Goal: Task Accomplishment & Management: Complete application form

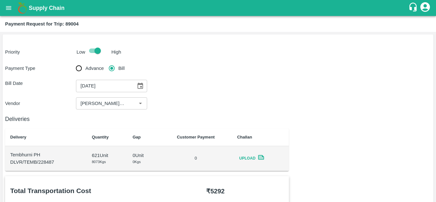
scroll to position [350, 0]
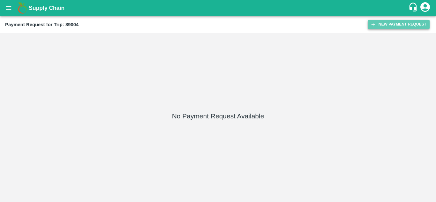
click at [394, 22] on button "New Payment Request" at bounding box center [399, 24] width 62 height 9
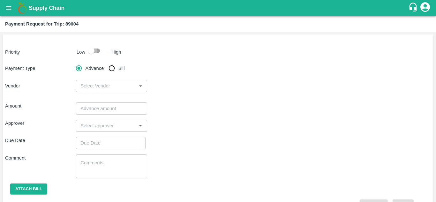
click at [97, 51] on input "checkbox" at bounding box center [91, 51] width 36 height 12
checkbox input "true"
click at [112, 69] on input "Bill" at bounding box center [111, 68] width 13 height 13
radio input "true"
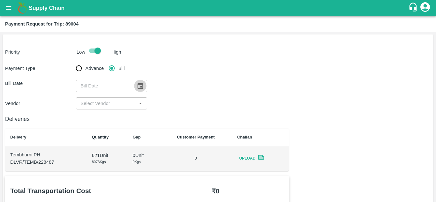
click at [141, 82] on icon "Choose date" at bounding box center [140, 85] width 7 height 7
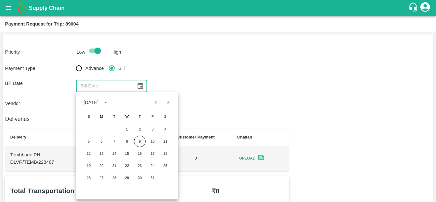
click at [247, 81] on div "Bill Date ​" at bounding box center [218, 86] width 426 height 12
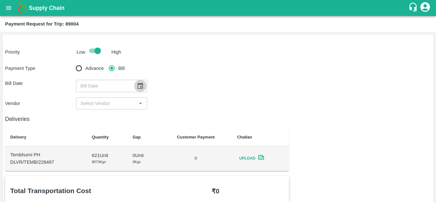
click at [141, 90] on button "Choose date" at bounding box center [140, 86] width 12 height 12
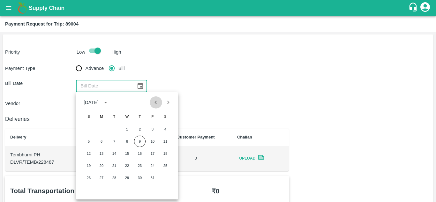
click at [156, 102] on icon "Previous month" at bounding box center [156, 103] width 2 height 4
click at [155, 167] on button "26" at bounding box center [152, 165] width 11 height 11
type input "26/09/2025"
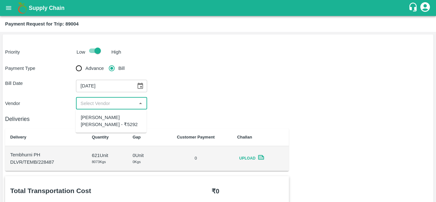
click at [112, 102] on input "input" at bounding box center [106, 103] width 56 height 8
click at [105, 122] on div "Dnyaneshwar Vitthal Godse - ₹5292" at bounding box center [111, 121] width 61 height 14
type input "Dnyaneshwar Vitthal Godse - ₹5292"
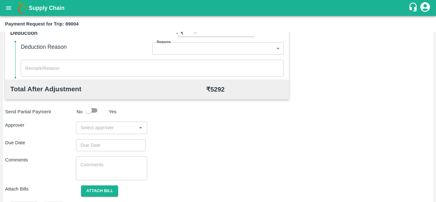
scroll to position [273, 0]
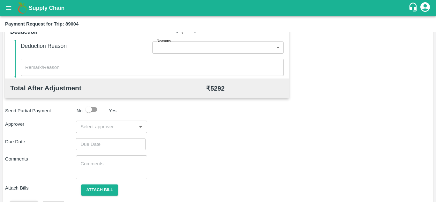
click at [94, 132] on div "​" at bounding box center [111, 127] width 71 height 12
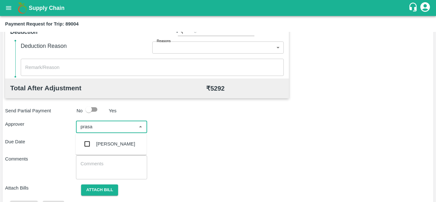
type input "prasad"
click at [111, 137] on div "[PERSON_NAME]" at bounding box center [111, 144] width 71 height 17
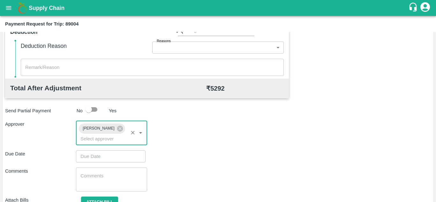
type input "DD/MM/YYYY hh:mm aa"
click at [87, 161] on input "DD/MM/YYYY hh:mm aa" at bounding box center [108, 156] width 65 height 12
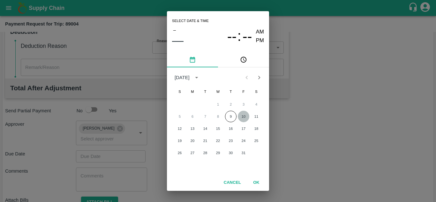
click at [246, 114] on button "10" at bounding box center [243, 116] width 11 height 11
type input "[DATE] 12:00 AM"
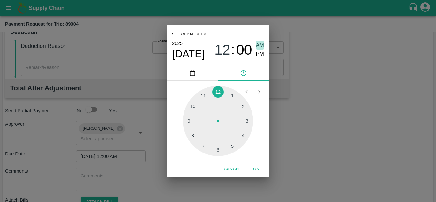
click at [260, 47] on span "AM" at bounding box center [260, 45] width 8 height 9
click at [258, 170] on button "OK" at bounding box center [256, 169] width 20 height 11
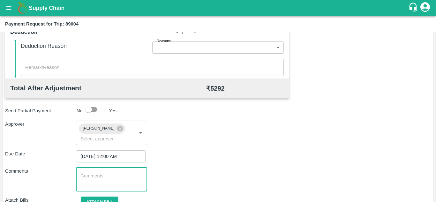
click at [100, 178] on textarea at bounding box center [111, 179] width 62 height 13
paste textarea "Transport Bill"
type textarea "Transport Bill"
click at [202, 174] on div "Comments Transport Bill x ​" at bounding box center [218, 180] width 426 height 24
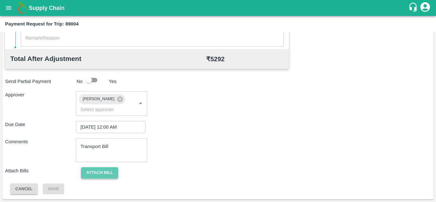
click at [104, 173] on button "Attach bill" at bounding box center [99, 172] width 37 height 11
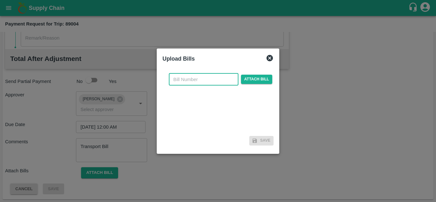
click at [183, 78] on input "text" at bounding box center [204, 79] width 70 height 12
type input "334"
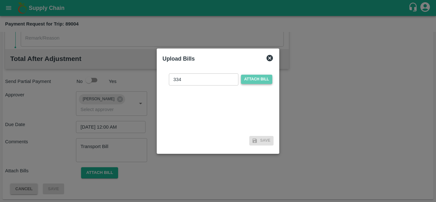
click at [256, 83] on span "Attach bill" at bounding box center [256, 79] width 31 height 9
click at [0, 0] on input "Attach bill" at bounding box center [0, 0] width 0 height 0
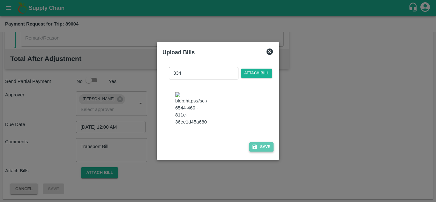
click at [263, 151] on button "Save" at bounding box center [261, 146] width 24 height 9
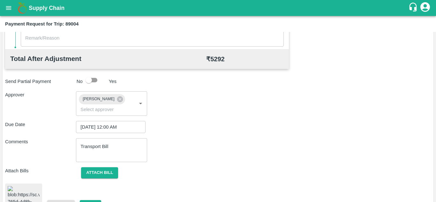
scroll to position [350, 0]
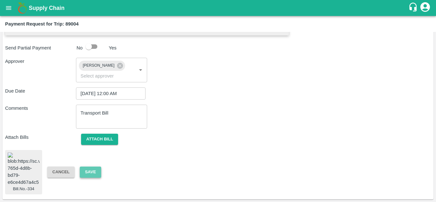
click at [91, 167] on button "Save" at bounding box center [90, 172] width 21 height 11
click at [94, 167] on button "Save" at bounding box center [90, 172] width 21 height 11
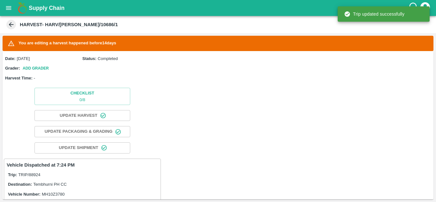
scroll to position [153, 0]
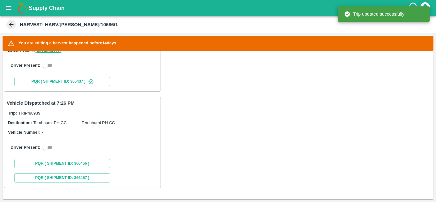
click at [8, 5] on icon "open drawer" at bounding box center [8, 7] width 7 height 7
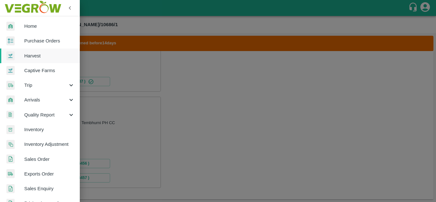
click at [38, 42] on span "Purchase Orders" at bounding box center [49, 40] width 50 height 7
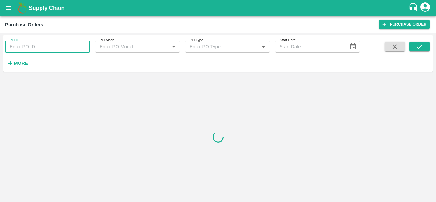
click at [37, 45] on input "PO ID" at bounding box center [47, 47] width 85 height 12
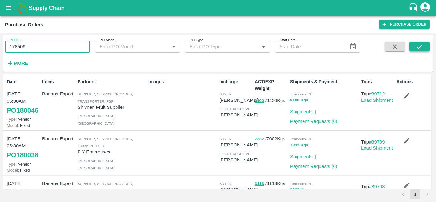
type input "178509"
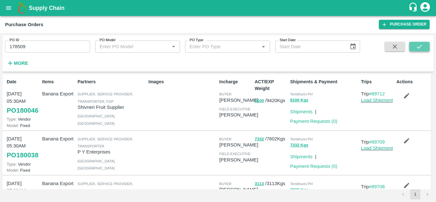
click at [427, 45] on button "submit" at bounding box center [419, 47] width 20 height 10
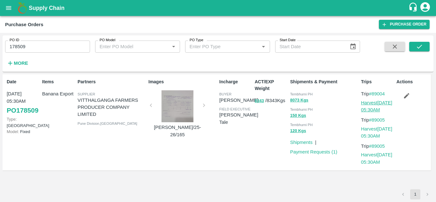
click at [377, 102] on link "Harvest 26 Sep, 05:30AM" at bounding box center [376, 106] width 31 height 12
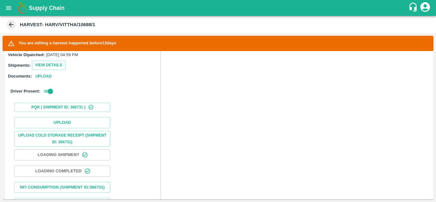
scroll to position [178, 0]
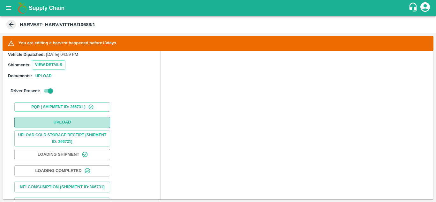
click at [77, 118] on button "Upload" at bounding box center [62, 122] width 96 height 11
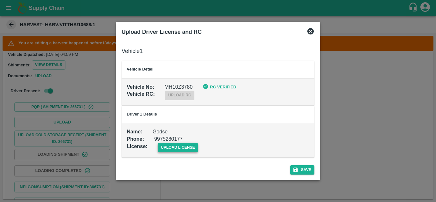
click at [176, 146] on span "upload license" at bounding box center [178, 147] width 41 height 9
click at [0, 0] on input "upload license" at bounding box center [0, 0] width 0 height 0
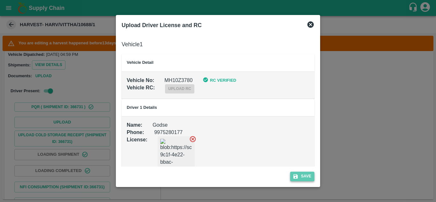
click at [302, 172] on button "Save" at bounding box center [302, 176] width 24 height 9
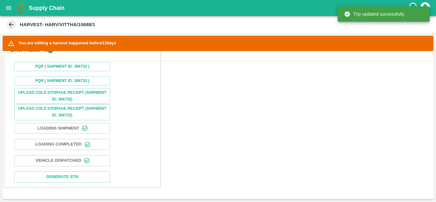
scroll to position [472, 0]
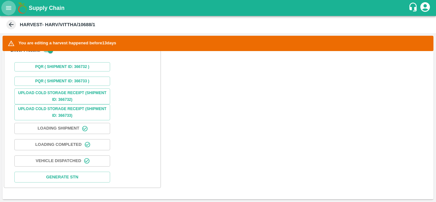
click at [6, 7] on icon "open drawer" at bounding box center [8, 7] width 7 height 7
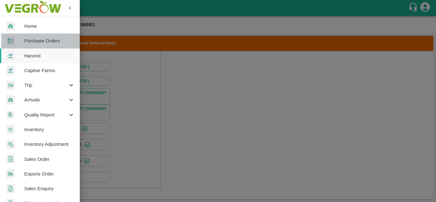
click at [48, 39] on span "Purchase Orders" at bounding box center [49, 40] width 50 height 7
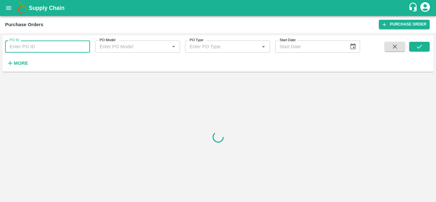
click at [22, 49] on input "PO ID" at bounding box center [47, 47] width 85 height 12
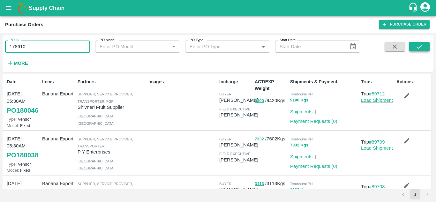
type input "178610"
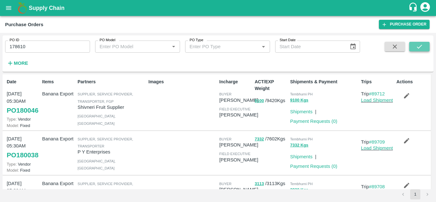
click at [413, 47] on button "submit" at bounding box center [419, 47] width 20 height 10
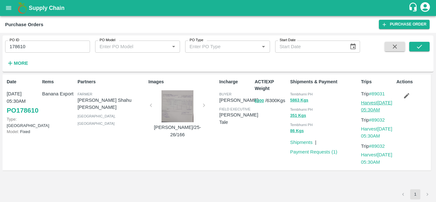
click at [377, 105] on link "Harvest 27 Sep, 05:30AM" at bounding box center [376, 106] width 31 height 12
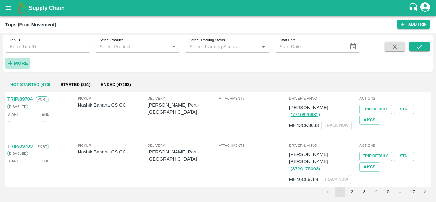
click at [20, 61] on strong "More" at bounding box center [21, 63] width 14 height 5
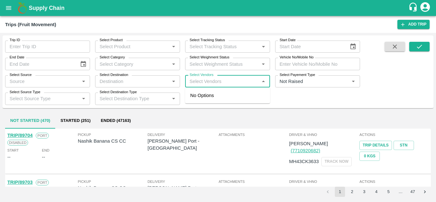
click at [197, 80] on input "Select Vendors" at bounding box center [222, 81] width 71 height 8
type input "dnyaneshwar"
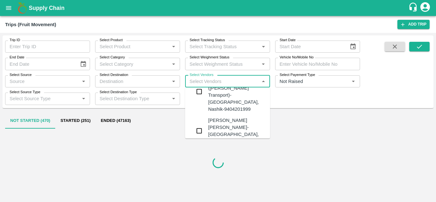
scroll to position [26, 0]
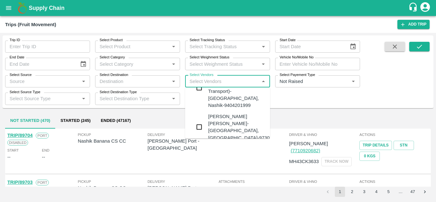
click at [215, 113] on div "Dnyaneshwar Vitthal Godse-Kandar, Solapur-9730316755" at bounding box center [246, 127] width 77 height 28
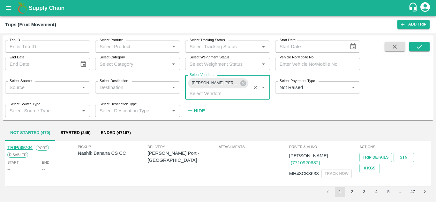
click at [196, 111] on strong "Hide" at bounding box center [199, 110] width 11 height 5
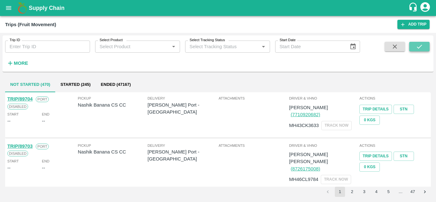
click at [420, 46] on icon "submit" at bounding box center [419, 46] width 7 height 7
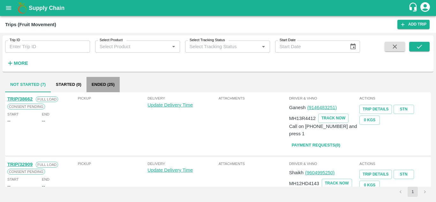
click at [108, 84] on button "Ended (25)" at bounding box center [103, 84] width 33 height 15
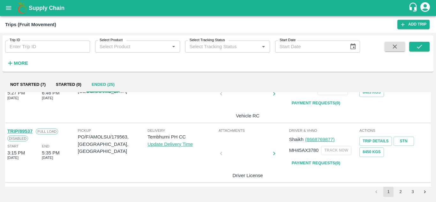
scroll to position [431, 0]
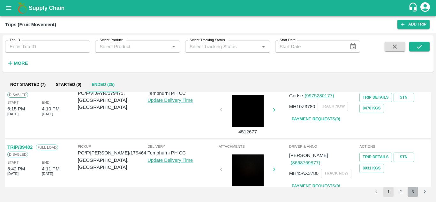
click at [414, 192] on button "3" at bounding box center [413, 192] width 10 height 10
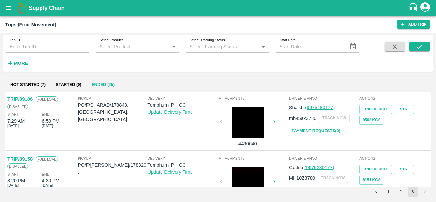
scroll to position [205, 0]
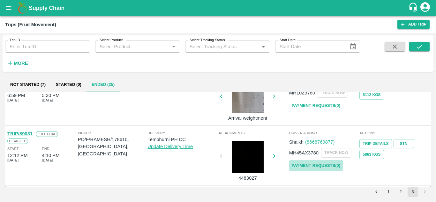
click at [320, 163] on link "Payment Requests( 0 )" at bounding box center [316, 165] width 54 height 11
click at [419, 48] on icon "submit" at bounding box center [419, 47] width 5 height 4
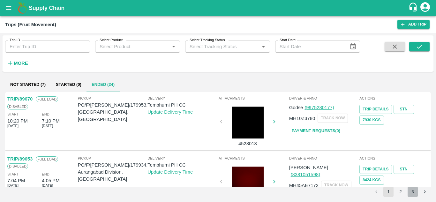
click at [416, 194] on button "3" at bounding box center [413, 192] width 10 height 10
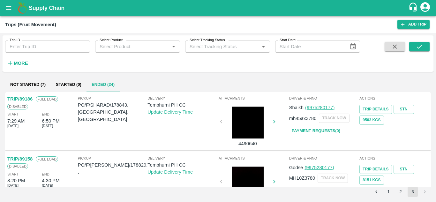
scroll to position [145, 0]
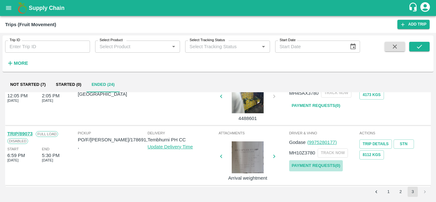
click at [309, 166] on link "Payment Requests( 0 )" at bounding box center [316, 165] width 54 height 11
click at [423, 48] on button "submit" at bounding box center [419, 47] width 20 height 10
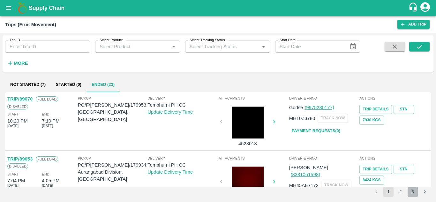
click at [414, 188] on button "3" at bounding box center [413, 192] width 10 height 10
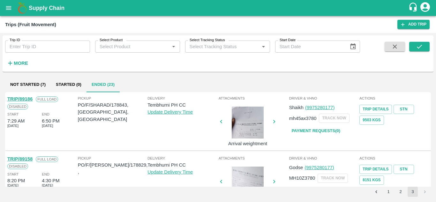
scroll to position [85, 0]
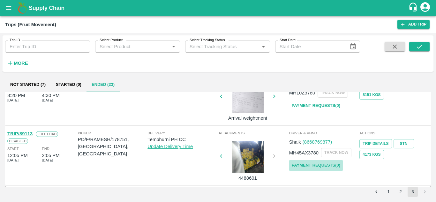
click at [324, 161] on link "Payment Requests( 0 )" at bounding box center [316, 165] width 54 height 11
click at [318, 166] on link "Payment Requests( 0 )" at bounding box center [316, 165] width 54 height 11
click at [421, 43] on icon "submit" at bounding box center [419, 46] width 7 height 7
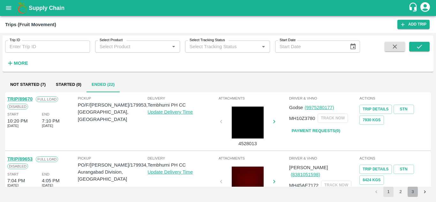
click at [413, 192] on button "3" at bounding box center [413, 192] width 10 height 10
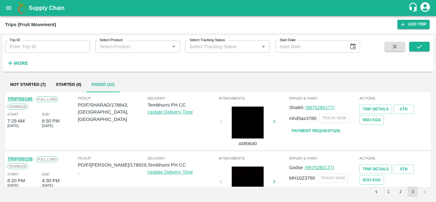
scroll to position [25, 0]
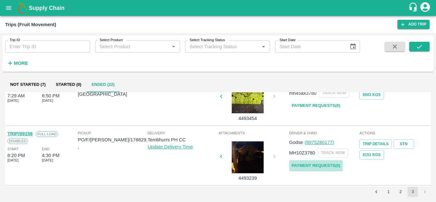
click at [331, 164] on link "Payment Requests( 0 )" at bounding box center [316, 165] width 54 height 11
click at [420, 46] on icon "submit" at bounding box center [419, 47] width 5 height 4
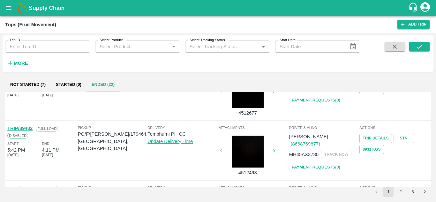
scroll to position [504, 0]
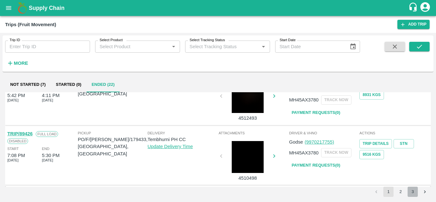
click at [411, 192] on button "3" at bounding box center [413, 192] width 10 height 10
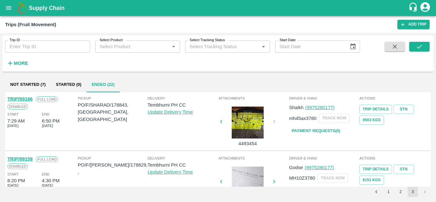
scroll to position [25, 0]
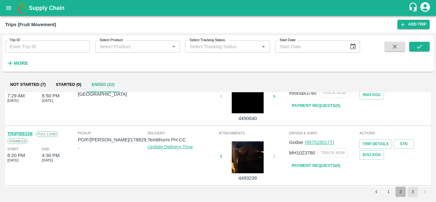
click at [401, 189] on button "2" at bounding box center [400, 192] width 10 height 10
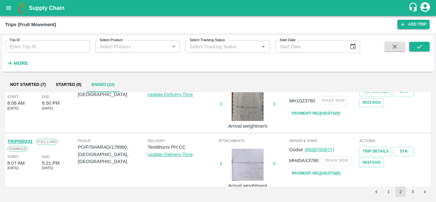
scroll to position [504, 0]
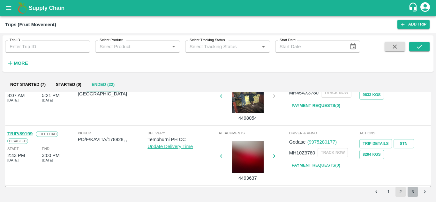
click at [415, 192] on button "3" at bounding box center [413, 192] width 10 height 10
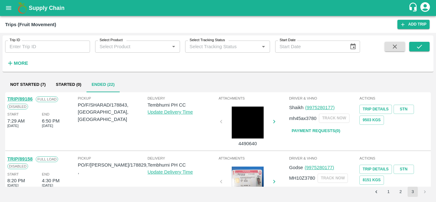
scroll to position [25, 0]
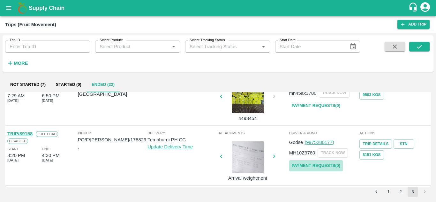
click at [321, 166] on link "Payment Requests( 0 )" at bounding box center [316, 165] width 54 height 11
click at [428, 47] on button "submit" at bounding box center [419, 47] width 20 height 10
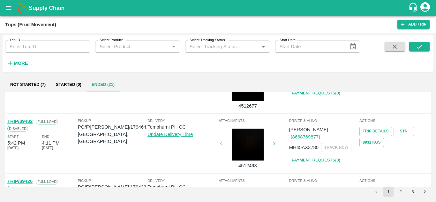
scroll to position [504, 0]
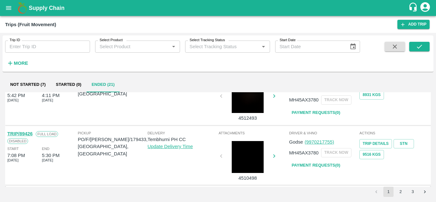
click at [411, 190] on button "3" at bounding box center [413, 192] width 10 height 10
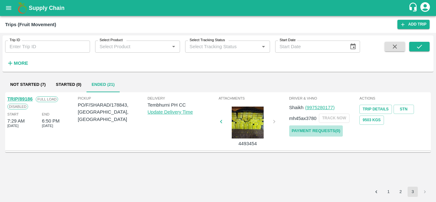
click at [325, 126] on link "Payment Requests( 0 )" at bounding box center [316, 130] width 54 height 11
click at [424, 45] on button "submit" at bounding box center [419, 47] width 20 height 10
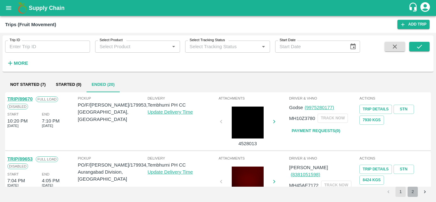
click at [413, 190] on button "2" at bounding box center [413, 192] width 10 height 10
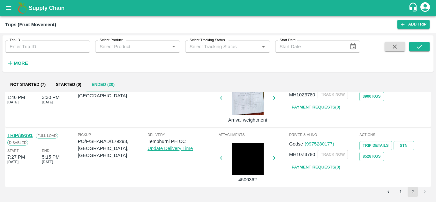
scroll to position [0, 0]
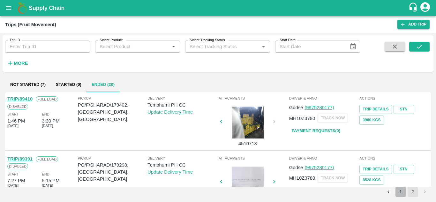
click at [400, 194] on button "1" at bounding box center [400, 192] width 10 height 10
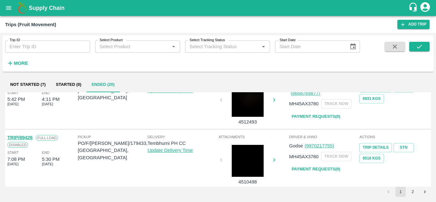
scroll to position [504, 0]
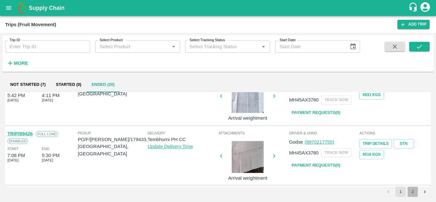
click at [411, 192] on button "2" at bounding box center [413, 192] width 10 height 10
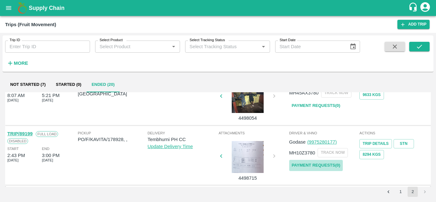
click at [319, 162] on link "Payment Requests( 0 )" at bounding box center [316, 165] width 54 height 11
click at [430, 43] on div "Trip ID Trip ID Select Product Select Product   * Select Tracking Status Select…" at bounding box center [218, 53] width 431 height 31
click at [417, 46] on icon "submit" at bounding box center [419, 46] width 7 height 7
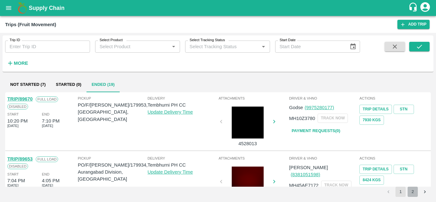
click at [413, 193] on button "2" at bounding box center [413, 192] width 10 height 10
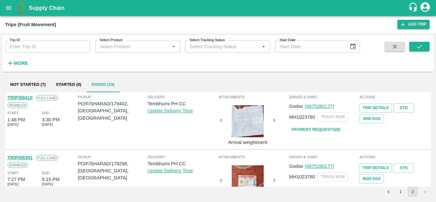
scroll to position [0, 0]
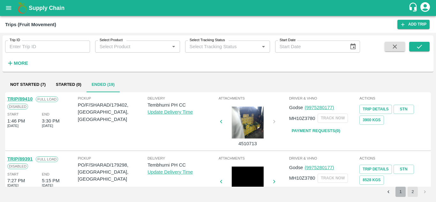
click at [400, 191] on button "1" at bounding box center [400, 192] width 10 height 10
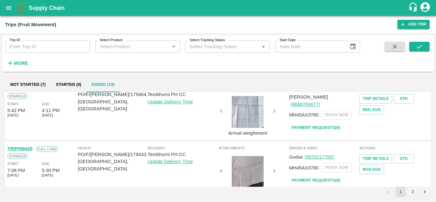
scroll to position [486, 0]
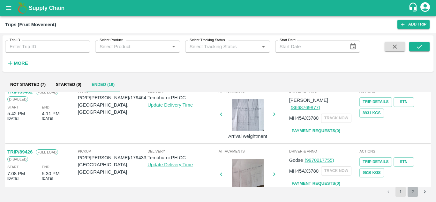
click at [415, 192] on button "2" at bounding box center [413, 192] width 10 height 10
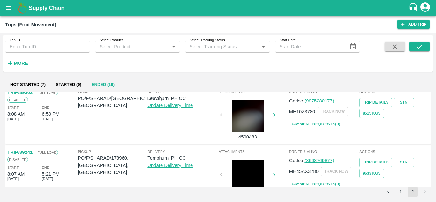
scroll to position [444, 0]
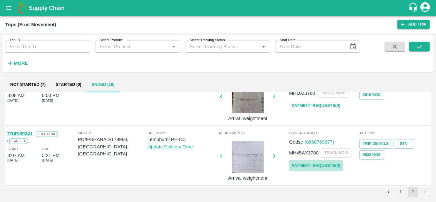
click at [332, 168] on link "Payment Requests( 0 )" at bounding box center [316, 165] width 54 height 11
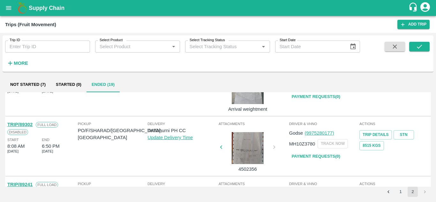
scroll to position [393, 0]
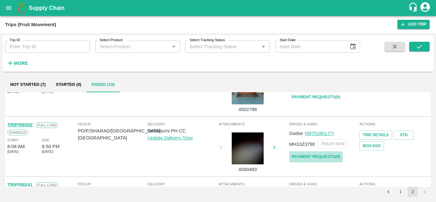
click at [322, 155] on link "Payment Requests( 0 )" at bounding box center [316, 156] width 54 height 11
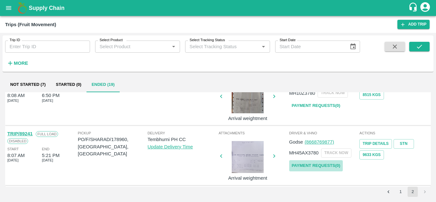
click at [330, 165] on link "Payment Requests( 0 )" at bounding box center [316, 165] width 54 height 11
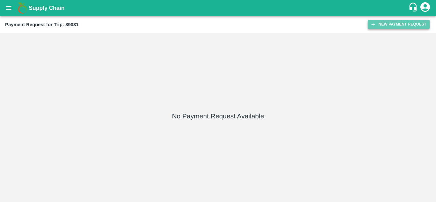
click at [390, 25] on button "New Payment Request" at bounding box center [399, 24] width 62 height 9
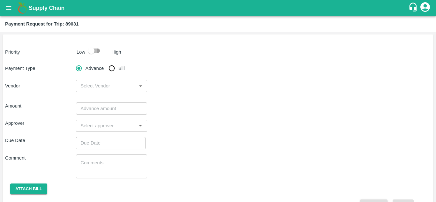
click at [96, 50] on input "checkbox" at bounding box center [91, 51] width 36 height 12
checkbox input "true"
click at [114, 68] on input "Bill" at bounding box center [111, 68] width 13 height 13
radio input "true"
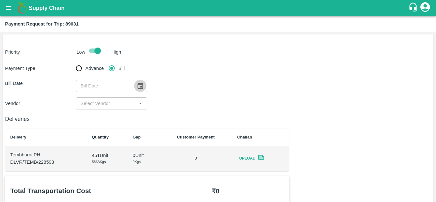
click at [136, 84] on button "Choose date" at bounding box center [140, 86] width 12 height 12
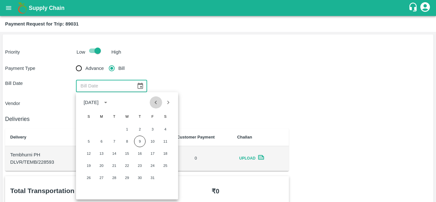
click at [154, 103] on icon "Previous month" at bounding box center [155, 102] width 7 height 7
click at [154, 164] on button "26" at bounding box center [152, 165] width 11 height 11
type input "26/09/2025"
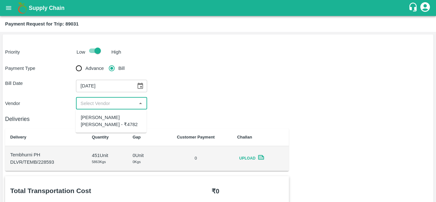
click at [103, 104] on input "input" at bounding box center [106, 103] width 56 height 8
click at [101, 116] on div "Dnyaneshwar Vitthal Godse - ₹4782" at bounding box center [111, 121] width 61 height 14
type input "Dnyaneshwar Vitthal Godse - ₹4782"
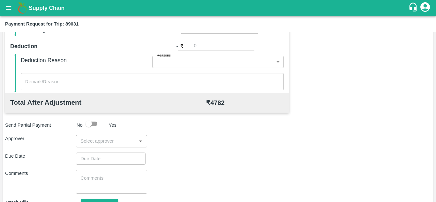
scroll to position [263, 0]
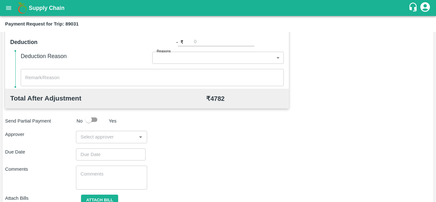
click at [95, 140] on input "input" at bounding box center [106, 137] width 56 height 8
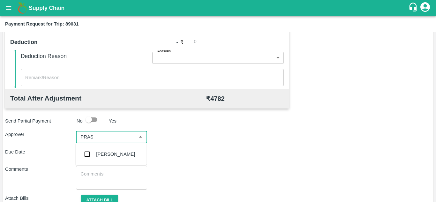
type input "PRASA"
click at [107, 153] on div "Prasad Waghade" at bounding box center [115, 154] width 39 height 7
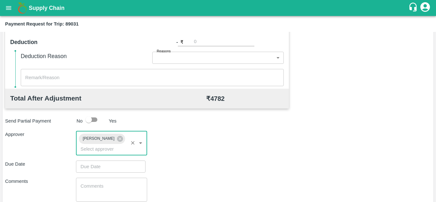
type input "DD/MM/YYYY hh:mm aa"
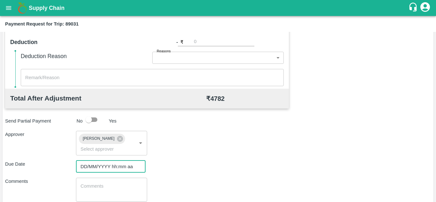
click at [88, 165] on input "DD/MM/YYYY hh:mm aa" at bounding box center [108, 167] width 65 height 12
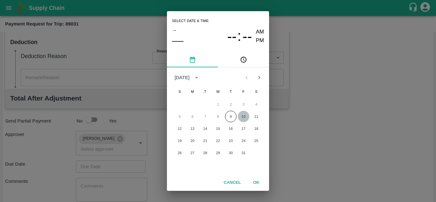
click at [244, 117] on button "10" at bounding box center [243, 116] width 11 height 11
type input "10/10/2025 12:00 AM"
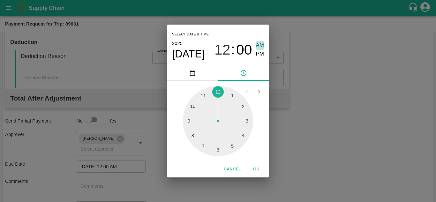
click at [261, 45] on span "AM" at bounding box center [260, 45] width 8 height 9
click at [257, 170] on button "OK" at bounding box center [256, 169] width 20 height 11
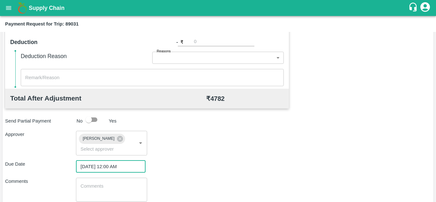
click at [116, 185] on textarea at bounding box center [111, 189] width 62 height 13
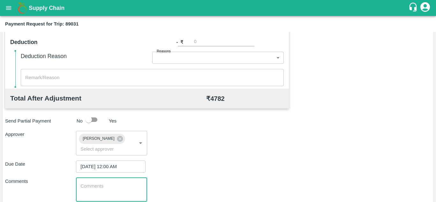
paste textarea "Transport Bill"
type textarea "Transport Bill"
click at [210, 152] on div "Approver Prasad Waghade ​" at bounding box center [218, 143] width 426 height 24
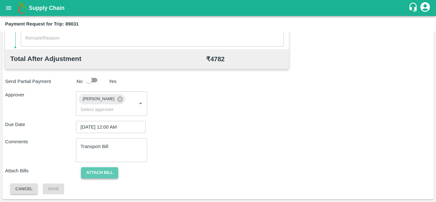
click at [106, 174] on button "Attach bill" at bounding box center [99, 172] width 37 height 11
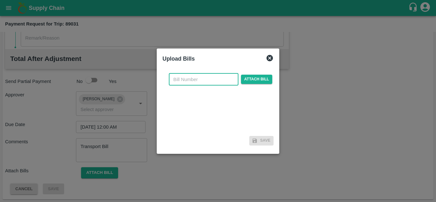
click at [185, 81] on input "text" at bounding box center [204, 79] width 70 height 12
type input "335"
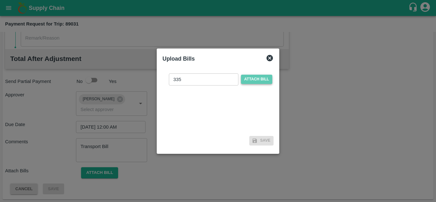
click at [252, 76] on span "Attach bill" at bounding box center [256, 79] width 31 height 9
click at [0, 0] on input "Attach bill" at bounding box center [0, 0] width 0 height 0
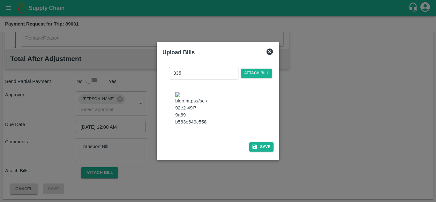
click at [193, 108] on img at bounding box center [191, 109] width 32 height 34
click at [261, 152] on button "Save" at bounding box center [261, 146] width 24 height 9
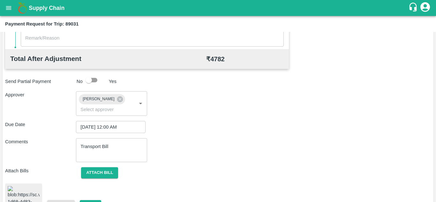
scroll to position [349, 0]
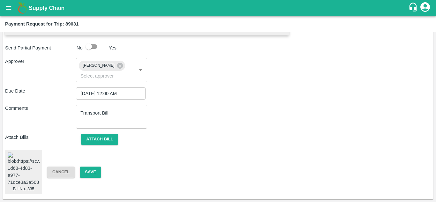
click at [92, 160] on div "Bill.No.-335 Cancel Save" at bounding box center [218, 172] width 426 height 45
click at [95, 168] on button "Save" at bounding box center [90, 172] width 21 height 11
click at [93, 167] on button "Save" at bounding box center [90, 172] width 21 height 11
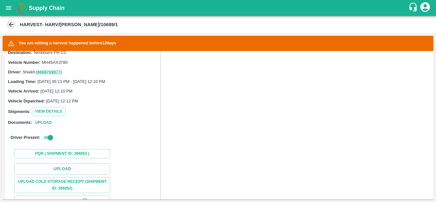
scroll to position [132, 0]
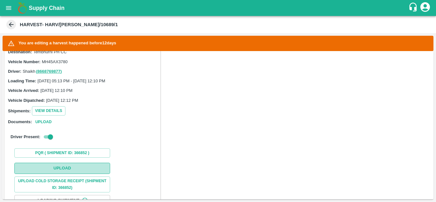
click at [70, 169] on button "Upload" at bounding box center [62, 168] width 96 height 11
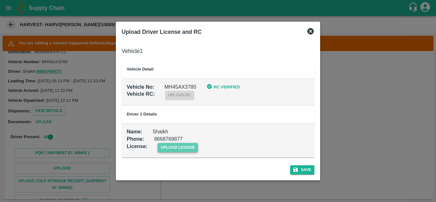
click at [183, 147] on span "upload license" at bounding box center [178, 147] width 41 height 9
click at [0, 0] on input "upload license" at bounding box center [0, 0] width 0 height 0
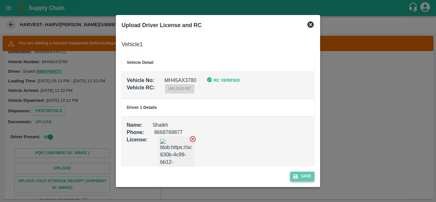
click at [311, 176] on button "Save" at bounding box center [302, 176] width 24 height 9
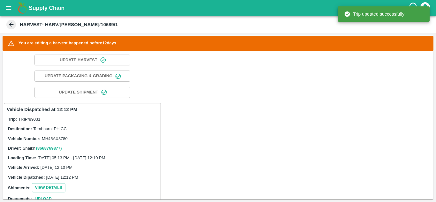
scroll to position [0, 0]
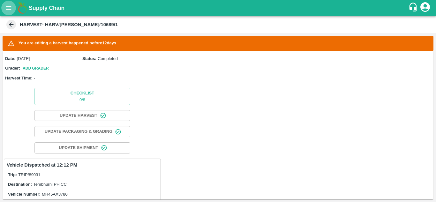
click at [11, 10] on icon "open drawer" at bounding box center [8, 7] width 7 height 7
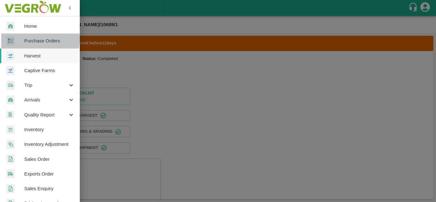
click at [34, 39] on span "Purchase Orders" at bounding box center [49, 40] width 50 height 7
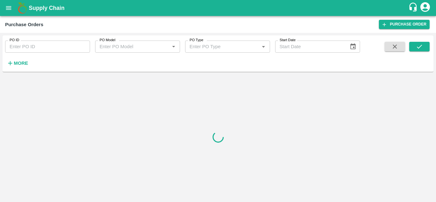
click at [30, 45] on input "PO ID" at bounding box center [47, 47] width 85 height 12
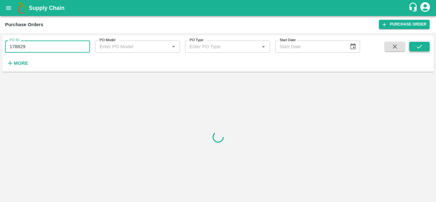
type input "178829"
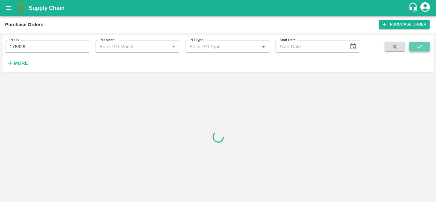
click at [424, 46] on button "submit" at bounding box center [419, 47] width 20 height 10
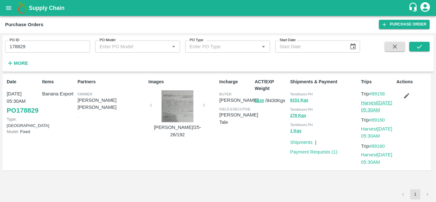
click at [378, 104] on link "Harvest 29 Sep, 05:30AM" at bounding box center [376, 106] width 31 height 12
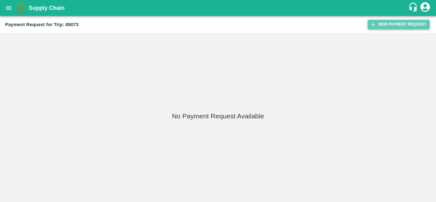
click at [388, 23] on button "New Payment Request" at bounding box center [399, 24] width 62 height 9
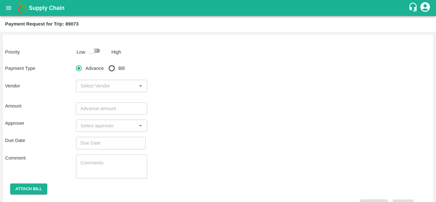
click at [95, 51] on input "checkbox" at bounding box center [91, 51] width 36 height 12
checkbox input "true"
click at [113, 68] on input "Bill" at bounding box center [111, 68] width 13 height 13
radio input "true"
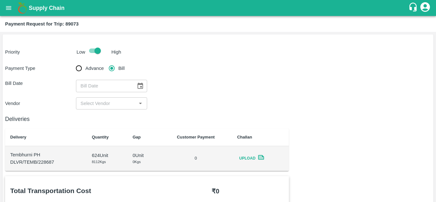
click at [142, 86] on icon "Choose date" at bounding box center [140, 86] width 5 height 6
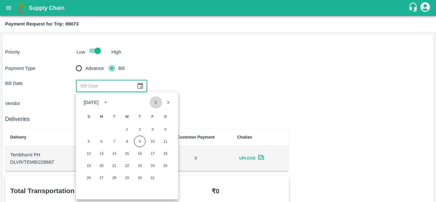
click at [155, 105] on icon "Previous month" at bounding box center [155, 102] width 7 height 7
click at [89, 178] on button "28" at bounding box center [88, 177] width 11 height 11
type input "28/09/2025"
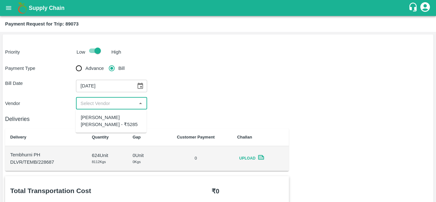
click at [115, 104] on input "input" at bounding box center [106, 103] width 56 height 8
click at [110, 115] on div "Dnyaneshwar Vitthal Godse - ₹5285" at bounding box center [111, 121] width 61 height 14
type input "Dnyaneshwar Vitthal Godse - ₹5285"
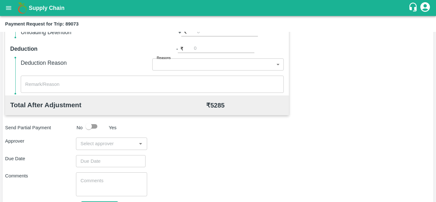
scroll to position [290, 0]
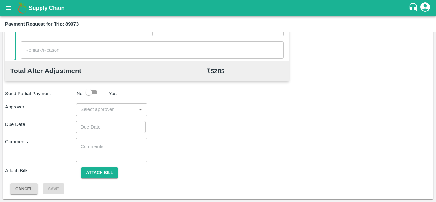
click at [104, 105] on div "​" at bounding box center [111, 109] width 71 height 12
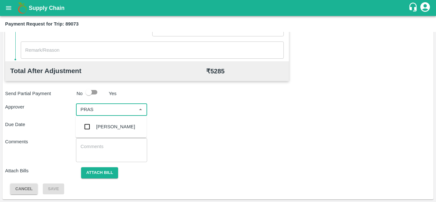
type input "PRASA"
click at [118, 129] on div "Prasad Waghade" at bounding box center [115, 126] width 39 height 7
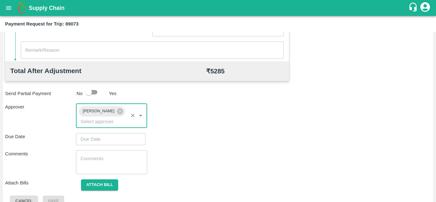
type input "DD/MM/YYYY hh:mm aa"
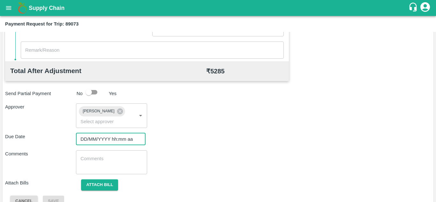
click at [79, 144] on input "DD/MM/YYYY hh:mm aa" at bounding box center [108, 139] width 65 height 12
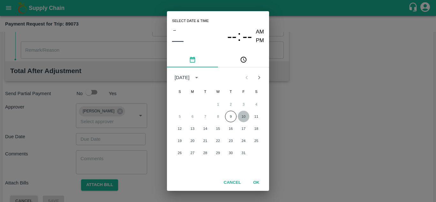
click at [245, 117] on button "10" at bounding box center [243, 116] width 11 height 11
type input "10/10/2025 12:00 AM"
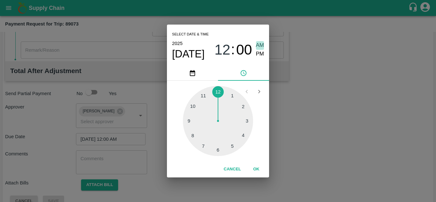
click at [263, 47] on span "AM" at bounding box center [260, 45] width 8 height 9
click at [256, 168] on button "OK" at bounding box center [256, 169] width 20 height 11
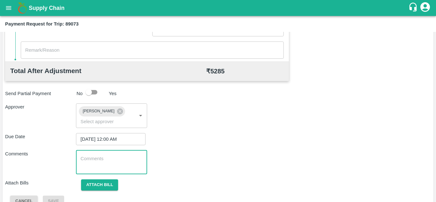
click at [116, 166] on textarea at bounding box center [111, 161] width 62 height 13
paste textarea "Transport Bill"
type textarea "Transport Bill"
click at [209, 150] on div "Total Transportation Cost ₹ 5285 Advance payment - ₹ Additional Charges(+) Inam…" at bounding box center [218, 46] width 426 height 321
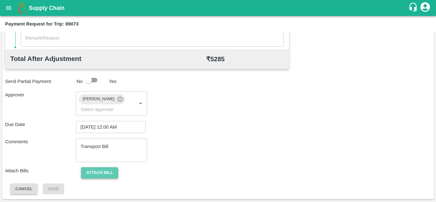
click at [111, 175] on button "Attach bill" at bounding box center [99, 172] width 37 height 11
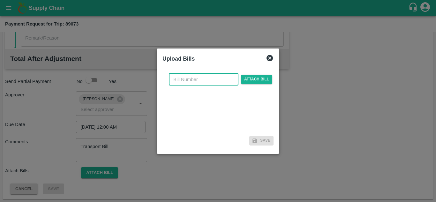
click at [183, 79] on input "text" at bounding box center [204, 79] width 70 height 12
type input "336"
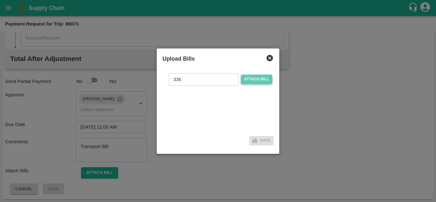
click at [247, 83] on span "Attach bill" at bounding box center [256, 79] width 31 height 9
click at [0, 0] on input "Attach bill" at bounding box center [0, 0] width 0 height 0
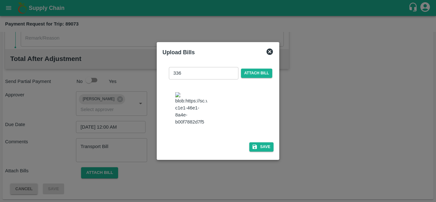
click at [257, 149] on div "336 ​ Attach bill Save" at bounding box center [217, 108] width 111 height 92
click at [260, 150] on button "Save" at bounding box center [261, 146] width 24 height 9
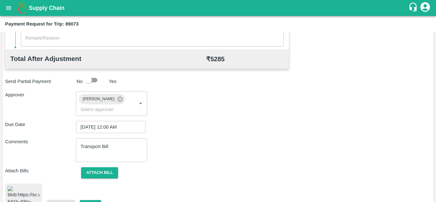
scroll to position [351, 0]
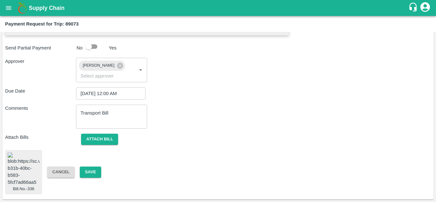
click at [16, 161] on img at bounding box center [24, 170] width 32 height 34
click at [90, 167] on button "Save" at bounding box center [90, 172] width 21 height 11
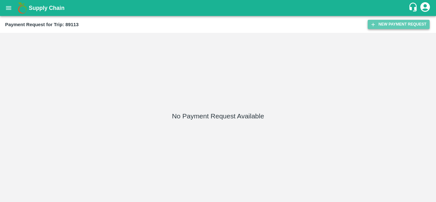
click at [402, 25] on button "New Payment Request" at bounding box center [399, 24] width 62 height 9
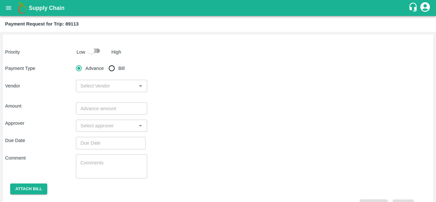
click at [98, 52] on input "checkbox" at bounding box center [91, 51] width 36 height 12
checkbox input "true"
click at [112, 69] on input "Bill" at bounding box center [111, 68] width 13 height 13
radio input "true"
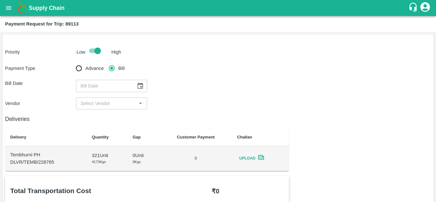
click at [72, 62] on input "Advance" at bounding box center [78, 68] width 13 height 13
radio input "true"
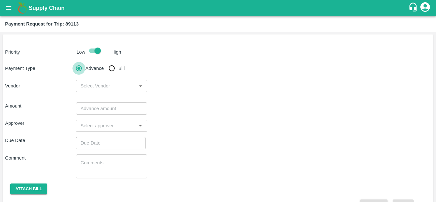
click at [105, 62] on input "Bill" at bounding box center [111, 68] width 13 height 13
radio input "true"
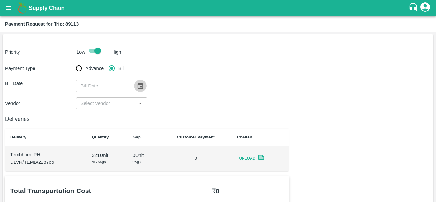
click at [139, 85] on icon "Choose date" at bounding box center [140, 85] width 7 height 7
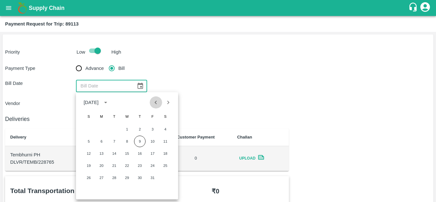
click at [155, 102] on icon "Previous month" at bounding box center [155, 102] width 7 height 7
click at [86, 178] on button "28" at bounding box center [88, 177] width 11 height 11
type input "[DATE]"
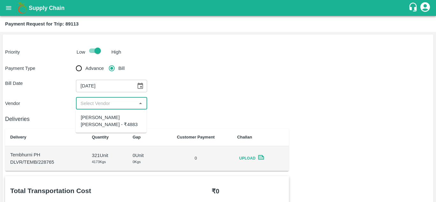
click at [107, 105] on input "input" at bounding box center [106, 103] width 56 height 8
click at [107, 112] on div "[PERSON_NAME] [PERSON_NAME] - ₹4883" at bounding box center [111, 121] width 71 height 18
type input "[PERSON_NAME] [PERSON_NAME] - ₹4883"
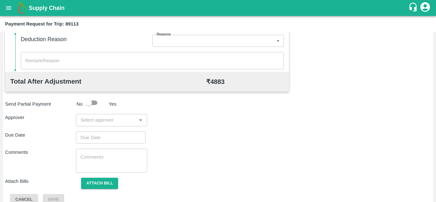
scroll to position [280, 0]
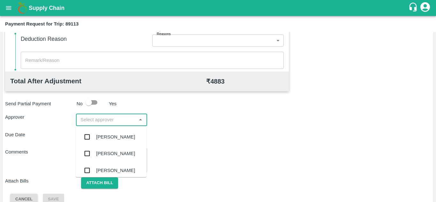
click at [101, 121] on input "input" at bounding box center [106, 120] width 56 height 8
type input "PRASAD"
click at [125, 145] on div "[PERSON_NAME]" at bounding box center [111, 137] width 71 height 17
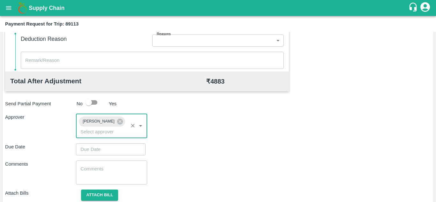
type input "DD/MM/YYYY hh:mm aa"
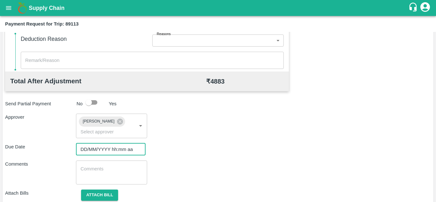
click at [106, 152] on input "DD/MM/YYYY hh:mm aa" at bounding box center [108, 149] width 65 height 12
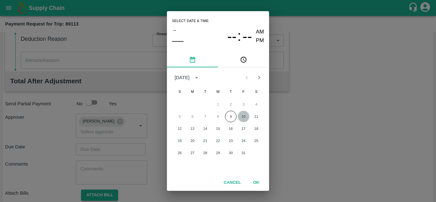
click at [242, 117] on button "10" at bounding box center [243, 116] width 11 height 11
type input "[DATE] 12:00 AM"
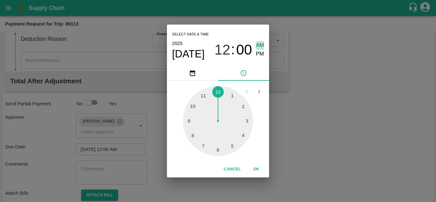
click at [260, 46] on span "AM" at bounding box center [260, 45] width 8 height 9
click at [257, 169] on button "OK" at bounding box center [256, 169] width 20 height 11
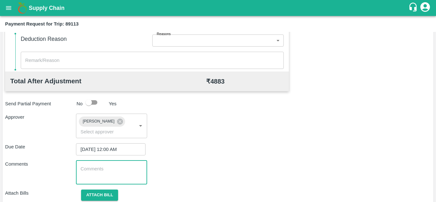
click at [121, 167] on textarea at bounding box center [111, 172] width 62 height 13
paste textarea "Transport Bill"
type textarea "Transport Bill"
click at [191, 163] on div "Comments Transport Bill x ​" at bounding box center [218, 173] width 426 height 24
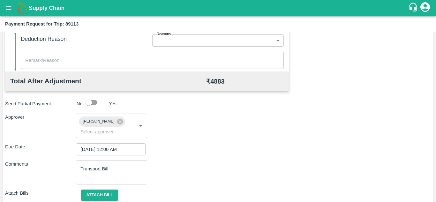
scroll to position [303, 0]
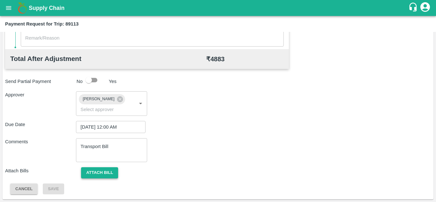
click at [100, 174] on button "Attach bill" at bounding box center [99, 172] width 37 height 11
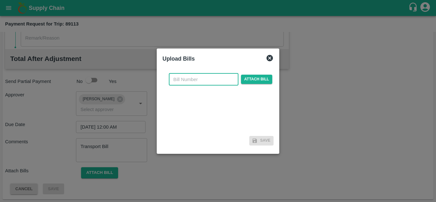
click at [173, 82] on input "text" at bounding box center [204, 79] width 70 height 12
type input "337"
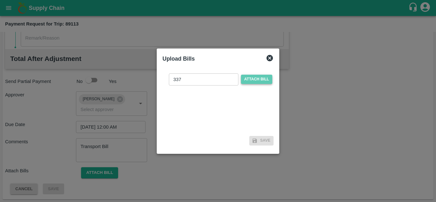
click at [261, 76] on span "Attach bill" at bounding box center [256, 79] width 31 height 9
click at [0, 0] on input "Attach bill" at bounding box center [0, 0] width 0 height 0
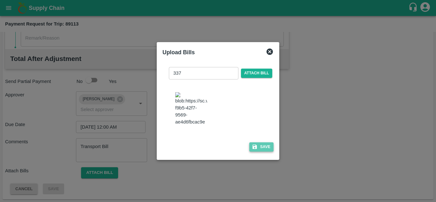
click at [263, 150] on button "Save" at bounding box center [261, 146] width 24 height 9
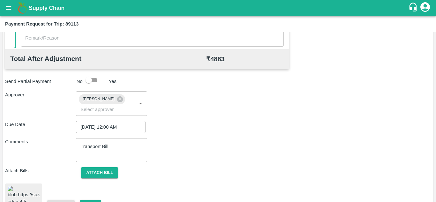
scroll to position [348, 0]
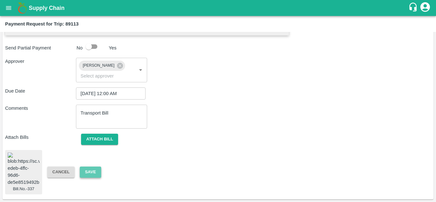
click at [91, 167] on button "Save" at bounding box center [90, 172] width 21 height 11
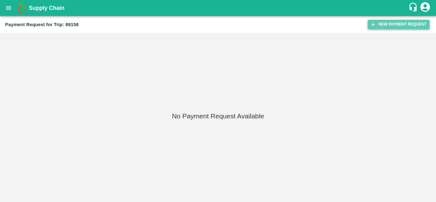
click at [398, 25] on button "New Payment Request" at bounding box center [399, 24] width 62 height 9
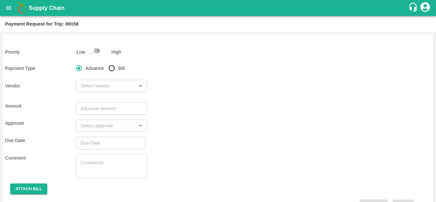
click at [99, 49] on input "checkbox" at bounding box center [91, 51] width 36 height 12
checkbox input "true"
click at [113, 67] on input "Bill" at bounding box center [111, 68] width 13 height 13
radio input "true"
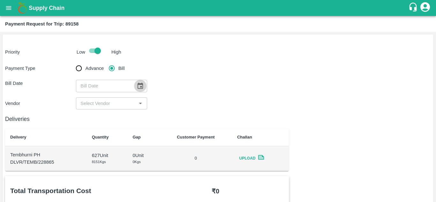
click at [138, 86] on icon "Choose date" at bounding box center [140, 85] width 7 height 7
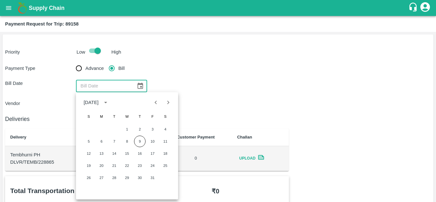
click at [152, 105] on icon "Previous month" at bounding box center [155, 102] width 7 height 7
click at [100, 178] on button "29" at bounding box center [101, 177] width 11 height 11
type input "[DATE]"
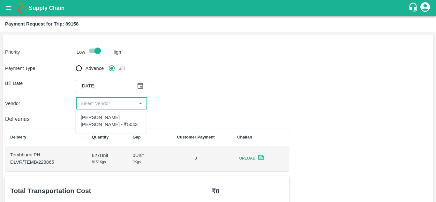
click at [108, 104] on input "input" at bounding box center [106, 103] width 56 height 8
click at [102, 121] on div "[PERSON_NAME] [PERSON_NAME] - ₹5043" at bounding box center [111, 121] width 61 height 14
type input "[PERSON_NAME] [PERSON_NAME] - ₹5043"
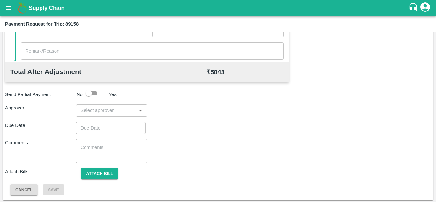
scroll to position [290, 0]
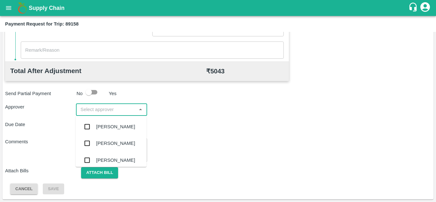
click at [102, 108] on input "input" at bounding box center [106, 109] width 56 height 8
type input "PRASAD"
click at [116, 120] on div "[PERSON_NAME]" at bounding box center [111, 126] width 71 height 17
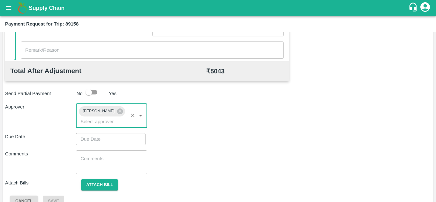
type input "DD/MM/YYYY hh:mm aa"
click at [87, 138] on input "DD/MM/YYYY hh:mm aa" at bounding box center [108, 139] width 65 height 12
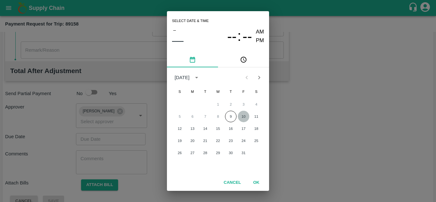
click at [245, 117] on button "10" at bounding box center [243, 116] width 11 height 11
type input "[DATE] 12:00 AM"
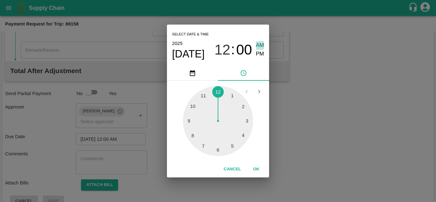
click at [262, 43] on span "AM" at bounding box center [260, 45] width 8 height 9
click at [257, 168] on button "OK" at bounding box center [256, 169] width 20 height 11
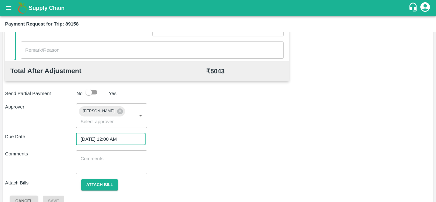
click at [97, 160] on textarea at bounding box center [111, 161] width 62 height 13
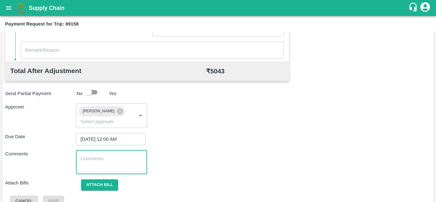
paste textarea "Transport Bill"
type textarea "Transport Bill"
click at [203, 143] on div "Due Date [DATE] 12:00 AM ​" at bounding box center [218, 139] width 426 height 12
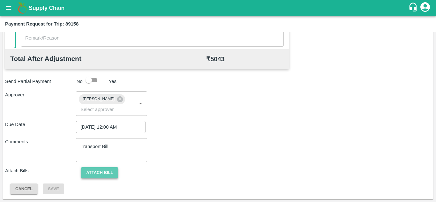
click at [95, 169] on button "Attach bill" at bounding box center [99, 172] width 37 height 11
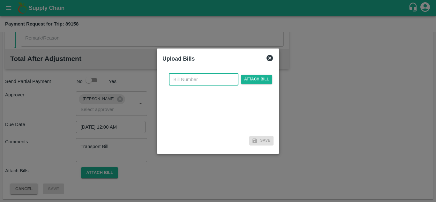
click at [188, 79] on input "text" at bounding box center [204, 79] width 70 height 12
type input "338"
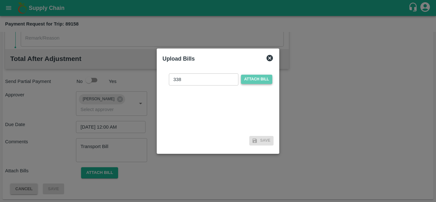
click at [260, 76] on span "Attach bill" at bounding box center [256, 79] width 31 height 9
click at [0, 0] on input "Attach bill" at bounding box center [0, 0] width 0 height 0
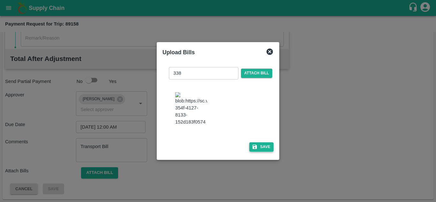
click at [269, 152] on button "Save" at bounding box center [261, 146] width 24 height 9
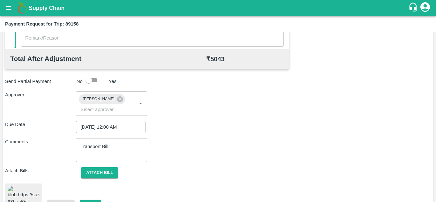
scroll to position [348, 0]
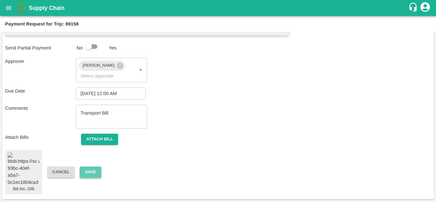
click at [94, 167] on button "Save" at bounding box center [90, 172] width 21 height 11
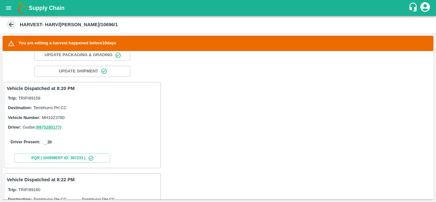
scroll to position [78, 0]
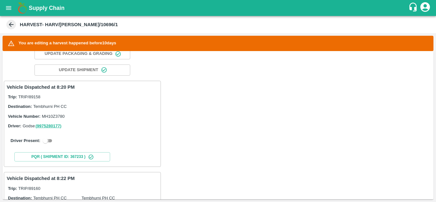
click at [51, 141] on input "checkbox" at bounding box center [45, 141] width 23 height 8
checkbox input "true"
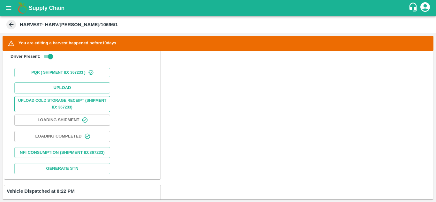
scroll to position [214, 0]
click at [75, 86] on button "Upload" at bounding box center [62, 87] width 96 height 11
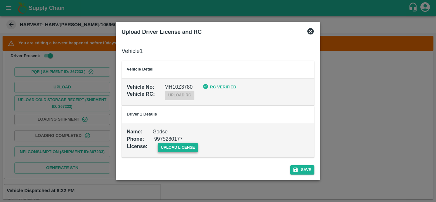
click at [187, 145] on span "upload license" at bounding box center [178, 147] width 41 height 9
click at [0, 0] on input "upload license" at bounding box center [0, 0] width 0 height 0
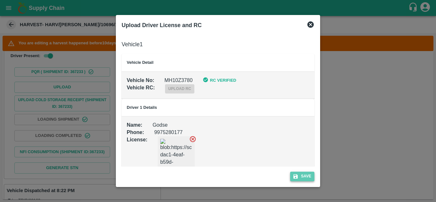
click at [310, 172] on button "Save" at bounding box center [302, 176] width 24 height 9
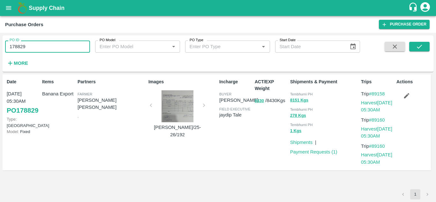
click at [46, 45] on input "178829" at bounding box center [47, 47] width 85 height 12
type input "178843"
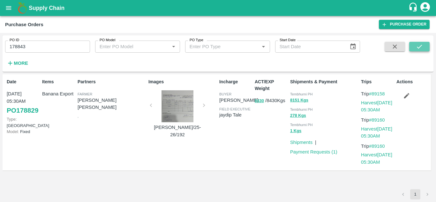
click at [421, 48] on icon "submit" at bounding box center [419, 46] width 7 height 7
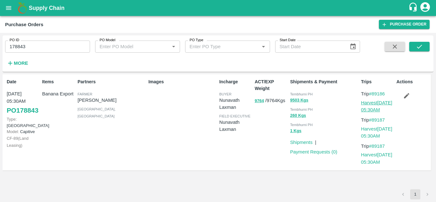
click at [374, 103] on link "Harvest 29 Sep, 05:30AM" at bounding box center [376, 106] width 31 height 12
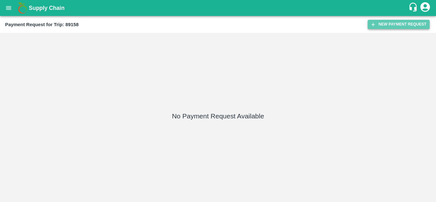
click at [395, 25] on button "New Payment Request" at bounding box center [399, 24] width 62 height 9
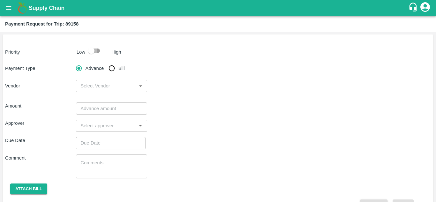
click at [100, 54] on input "checkbox" at bounding box center [91, 51] width 36 height 12
checkbox input "true"
click at [114, 66] on input "Bill" at bounding box center [111, 68] width 13 height 13
radio input "true"
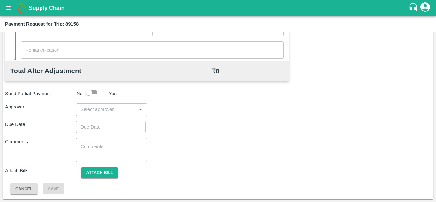
scroll to position [290, 0]
click at [95, 112] on input "input" at bounding box center [106, 110] width 56 height 8
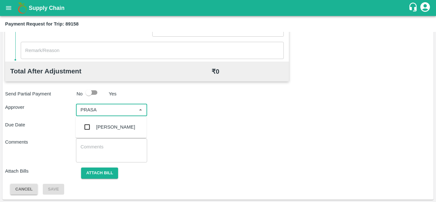
type input "PRASAD"
click at [118, 128] on div "[PERSON_NAME]" at bounding box center [115, 127] width 39 height 7
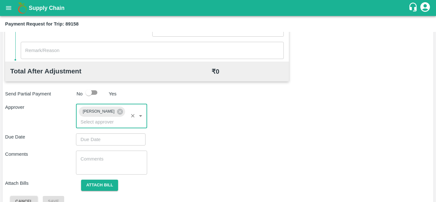
type input "DD/MM/YYYY hh:mm aa"
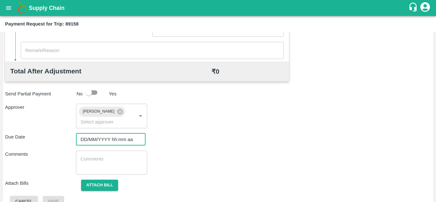
click at [92, 140] on input "DD/MM/YYYY hh:mm aa" at bounding box center [108, 139] width 65 height 12
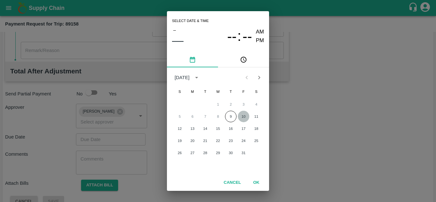
click at [242, 117] on button "10" at bounding box center [243, 116] width 11 height 11
type input "[DATE] 12:00 AM"
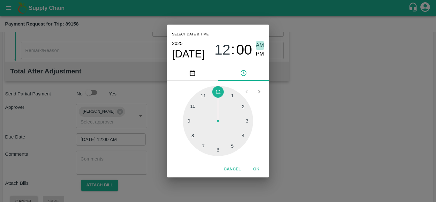
click at [263, 42] on span "AM" at bounding box center [260, 45] width 8 height 9
click at [259, 171] on button "OK" at bounding box center [256, 169] width 20 height 11
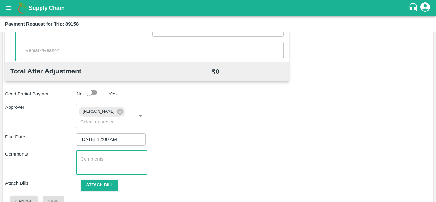
click at [130, 168] on textarea at bounding box center [111, 162] width 62 height 13
paste textarea "Transport Bill"
type textarea "Transport Bill"
click at [268, 151] on div "Comments Transport Bill x ​" at bounding box center [218, 163] width 426 height 24
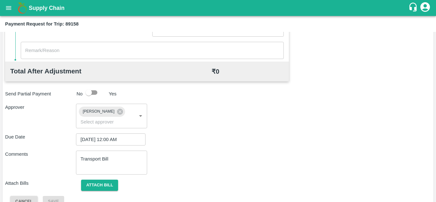
scroll to position [303, 0]
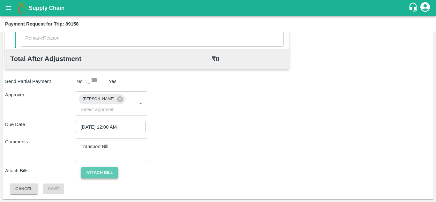
click at [111, 171] on button "Attach bill" at bounding box center [99, 172] width 37 height 11
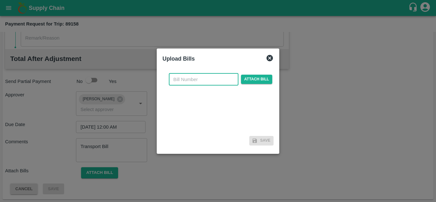
click at [191, 80] on input "text" at bounding box center [204, 79] width 70 height 12
type input "338"
click at [256, 81] on span "Attach bill" at bounding box center [256, 79] width 31 height 9
click at [0, 0] on input "Attach bill" at bounding box center [0, 0] width 0 height 0
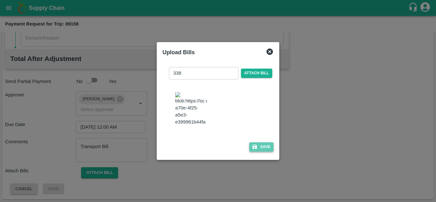
click at [263, 152] on button "Save" at bounding box center [261, 146] width 24 height 9
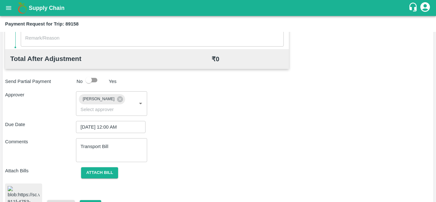
scroll to position [348, 0]
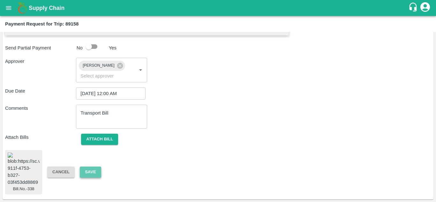
click at [87, 167] on button "Save" at bounding box center [90, 172] width 21 height 11
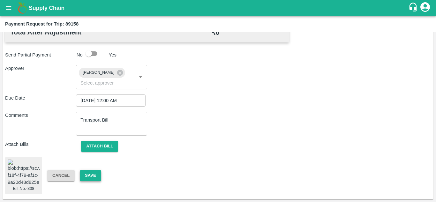
click at [87, 170] on button "Save" at bounding box center [90, 175] width 21 height 11
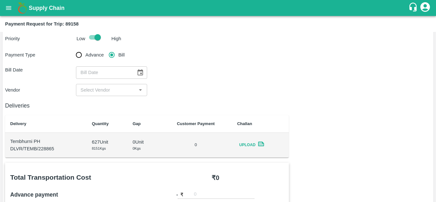
scroll to position [15, 0]
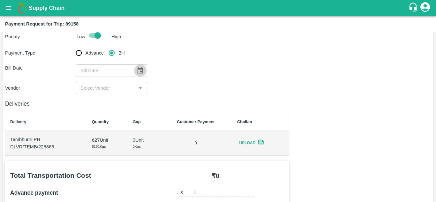
click at [139, 67] on icon "Choose date" at bounding box center [140, 70] width 7 height 7
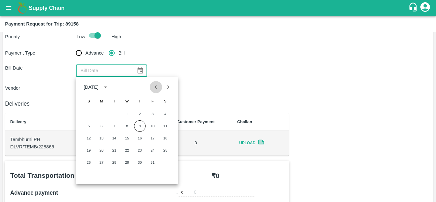
click at [157, 87] on icon "Previous month" at bounding box center [155, 87] width 7 height 7
click at [101, 163] on button "29" at bounding box center [101, 162] width 11 height 11
type input "[DATE]"
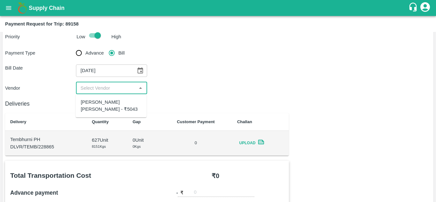
click at [116, 87] on input "input" at bounding box center [106, 88] width 56 height 8
click at [109, 104] on div "Dnyaneshwar Vitthal Godse - ₹5043" at bounding box center [111, 106] width 61 height 14
type input "Dnyaneshwar Vitthal Godse - ₹5043"
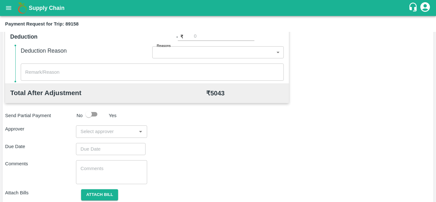
scroll to position [290, 0]
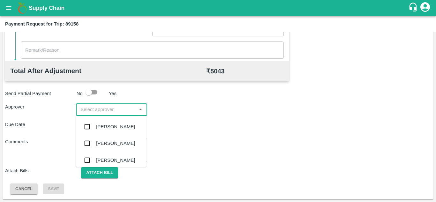
click at [97, 108] on input "input" at bounding box center [106, 109] width 56 height 8
type input "PRASA"
click at [110, 124] on div "[PERSON_NAME]" at bounding box center [115, 126] width 39 height 7
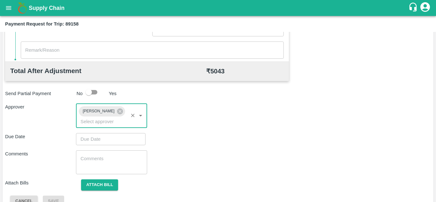
type input "DD/MM/YYYY hh:mm aa"
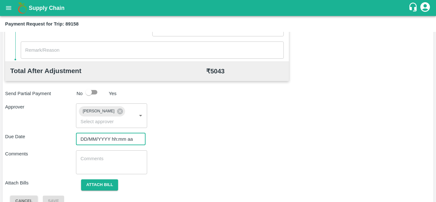
click at [96, 136] on input "DD/MM/YYYY hh:mm aa" at bounding box center [108, 139] width 65 height 12
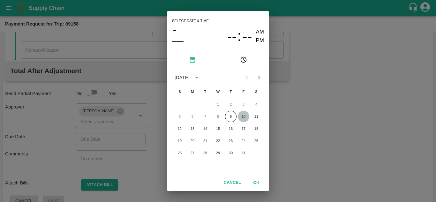
click at [243, 117] on button "10" at bounding box center [243, 116] width 11 height 11
type input "[DATE] 12:00 AM"
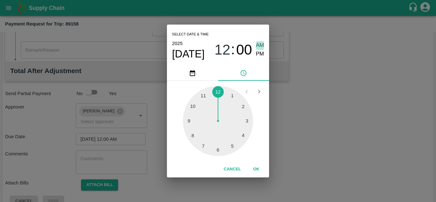
click at [258, 44] on span "AM" at bounding box center [260, 45] width 8 height 9
click at [256, 166] on button "OK" at bounding box center [256, 169] width 20 height 11
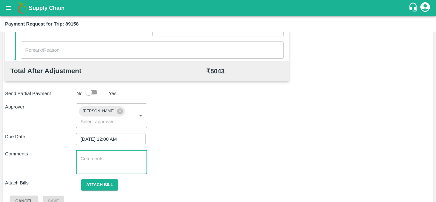
click at [113, 165] on textarea at bounding box center [111, 161] width 62 height 13
paste textarea "Transport Bill"
type textarea "Transport Bill"
click at [208, 159] on div "Comments Transport Bill x ​" at bounding box center [218, 162] width 426 height 24
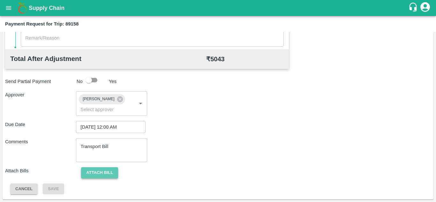
click at [94, 170] on button "Attach bill" at bounding box center [99, 172] width 37 height 11
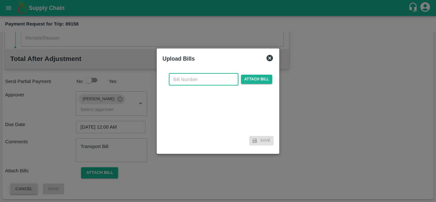
click at [180, 76] on input "text" at bounding box center [204, 79] width 70 height 12
type input "338"
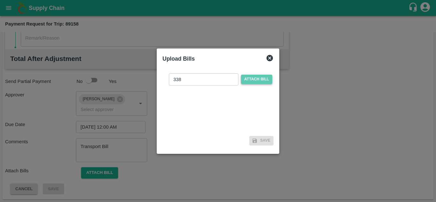
click at [265, 78] on span "Attach bill" at bounding box center [256, 79] width 31 height 9
click at [0, 0] on input "Attach bill" at bounding box center [0, 0] width 0 height 0
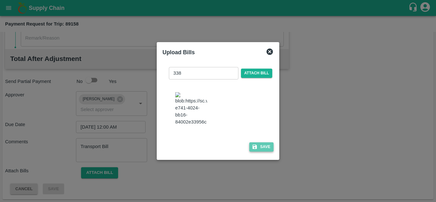
click at [264, 151] on button "Save" at bounding box center [261, 146] width 24 height 9
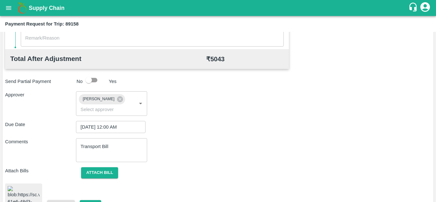
scroll to position [348, 0]
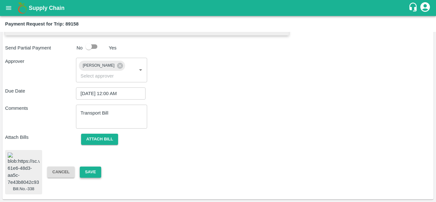
click at [88, 167] on button "Save" at bounding box center [90, 172] width 21 height 11
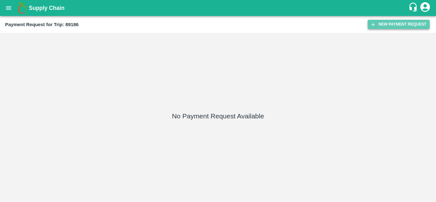
click at [391, 24] on button "New Payment Request" at bounding box center [399, 24] width 62 height 9
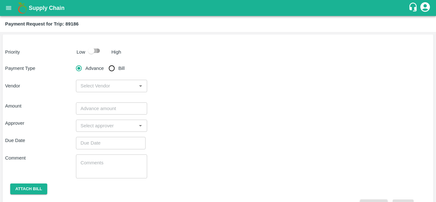
click at [96, 50] on input "checkbox" at bounding box center [91, 51] width 36 height 12
checkbox input "true"
click at [113, 71] on input "Bill" at bounding box center [111, 68] width 13 height 13
radio input "true"
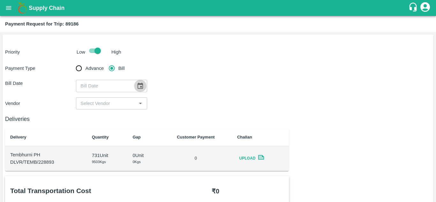
click at [142, 86] on icon "Choose date" at bounding box center [140, 86] width 5 height 6
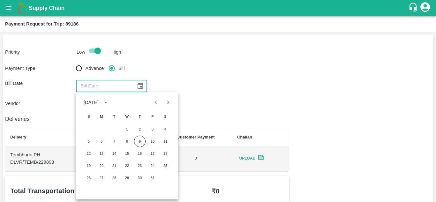
click at [246, 84] on div "Bill Date ​" at bounding box center [218, 86] width 426 height 12
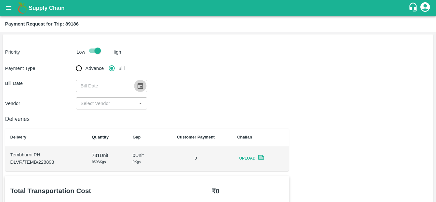
click at [135, 86] on button "Choose date" at bounding box center [140, 86] width 12 height 12
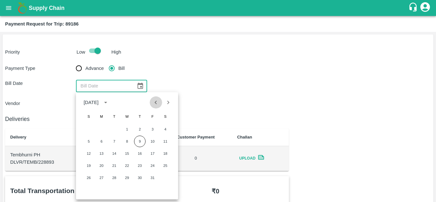
click at [156, 101] on icon "Previous month" at bounding box center [156, 103] width 2 height 4
click at [100, 178] on button "29" at bounding box center [101, 177] width 11 height 11
type input "[DATE]"
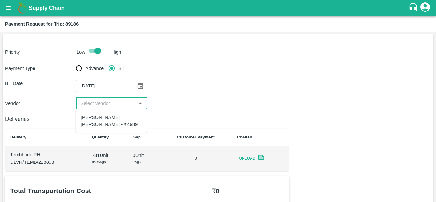
click at [112, 100] on input "input" at bounding box center [106, 103] width 56 height 8
click at [108, 117] on div "[PERSON_NAME] [PERSON_NAME] - ₹4989" at bounding box center [111, 121] width 61 height 14
type input "[PERSON_NAME] [PERSON_NAME] - ₹4989"
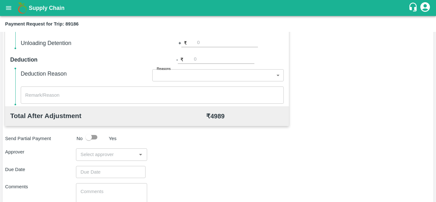
scroll to position [246, 0]
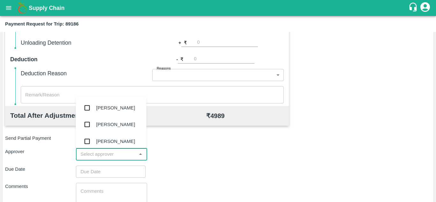
click at [83, 151] on input "input" at bounding box center [106, 154] width 56 height 8
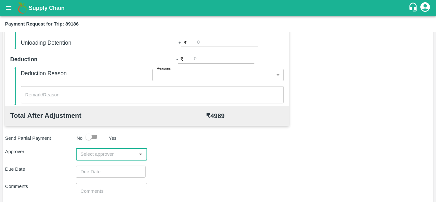
scroll to position [290, 0]
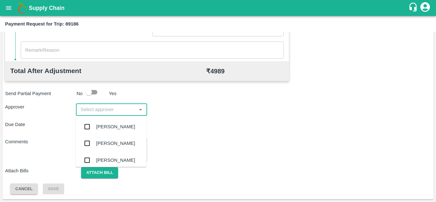
click at [101, 107] on input "input" at bounding box center [106, 109] width 56 height 8
type input "PRASAD"
click at [121, 131] on div "[PERSON_NAME]" at bounding box center [111, 126] width 71 height 17
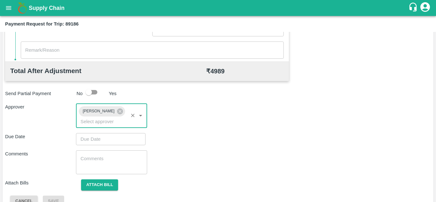
type input "DD/MM/YYYY hh:mm aa"
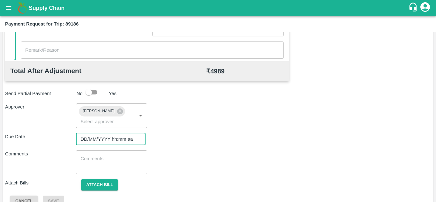
click at [81, 141] on input "DD/MM/YYYY hh:mm aa" at bounding box center [108, 139] width 65 height 12
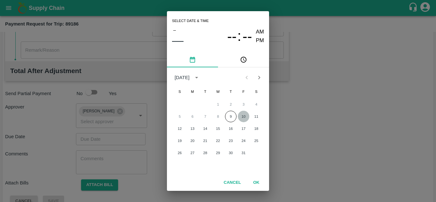
click at [244, 115] on button "10" at bounding box center [243, 116] width 11 height 11
type input "[DATE] 12:00 AM"
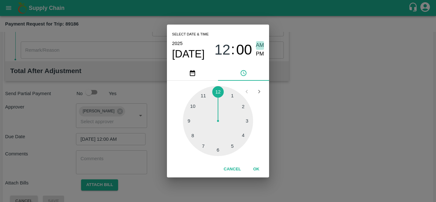
click at [260, 44] on span "AM" at bounding box center [260, 45] width 8 height 9
click at [255, 166] on button "OK" at bounding box center [256, 169] width 20 height 11
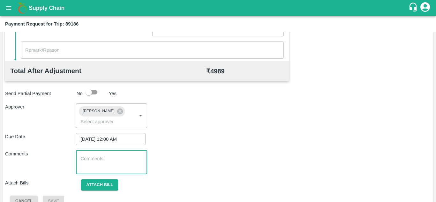
click at [104, 156] on textarea at bounding box center [111, 161] width 62 height 13
paste textarea "Transport Bill"
type textarea "Transport Bill"
click at [244, 143] on div "Due Date 10/10/2025 12:00 AM ​" at bounding box center [218, 139] width 426 height 12
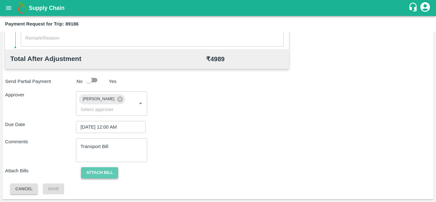
click at [95, 174] on button "Attach bill" at bounding box center [99, 172] width 37 height 11
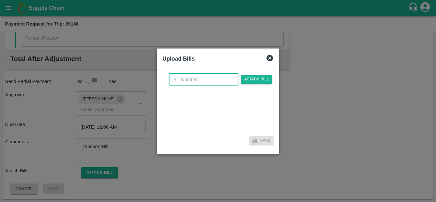
click at [179, 80] on input "text" at bounding box center [204, 79] width 70 height 12
type input "339"
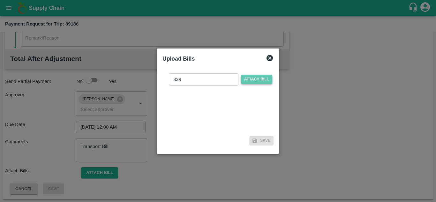
click at [256, 76] on span "Attach bill" at bounding box center [256, 79] width 31 height 9
click at [0, 0] on input "Attach bill" at bounding box center [0, 0] width 0 height 0
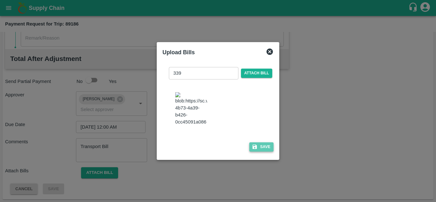
click at [261, 152] on button "Save" at bounding box center [261, 146] width 24 height 9
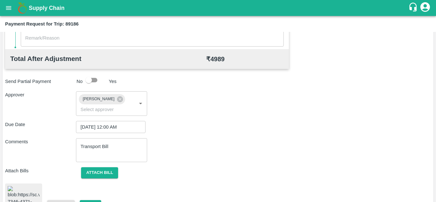
scroll to position [348, 0]
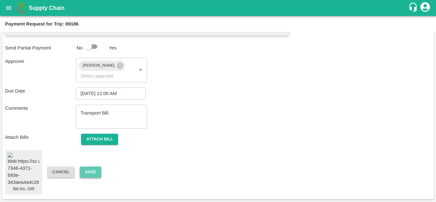
click at [92, 167] on button "Save" at bounding box center [90, 172] width 21 height 11
click at [87, 167] on button "Save" at bounding box center [90, 172] width 21 height 11
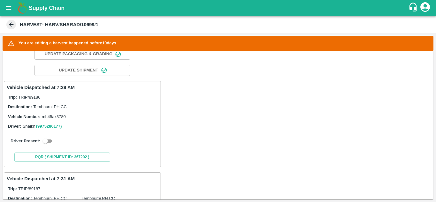
scroll to position [78, 0]
click at [50, 141] on input "checkbox" at bounding box center [45, 141] width 23 height 8
checkbox input "true"
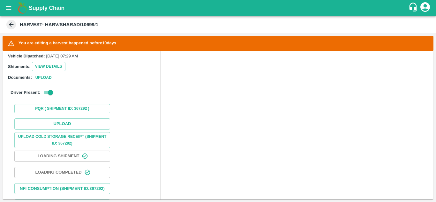
scroll to position [195, 0]
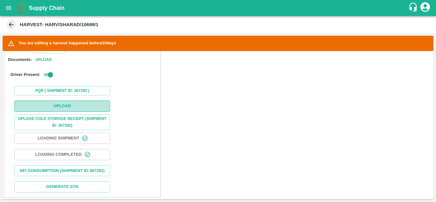
click at [68, 107] on button "Upload" at bounding box center [62, 106] width 96 height 11
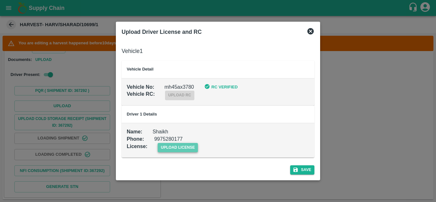
click at [182, 147] on span "upload license" at bounding box center [178, 147] width 41 height 9
click at [0, 0] on input "upload license" at bounding box center [0, 0] width 0 height 0
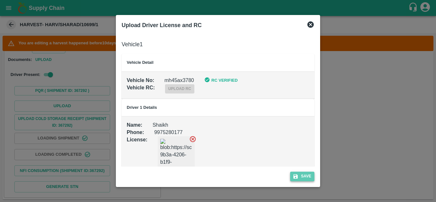
click at [305, 175] on button "Save" at bounding box center [302, 176] width 24 height 9
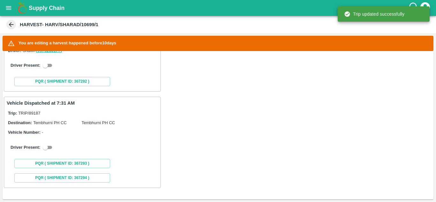
scroll to position [0, 0]
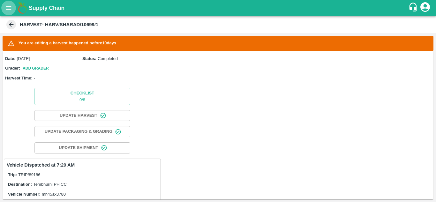
click at [5, 7] on icon "open drawer" at bounding box center [8, 7] width 7 height 7
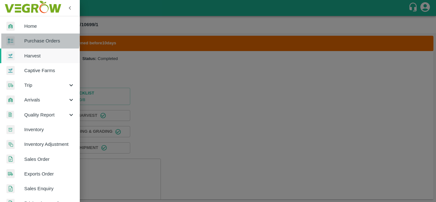
click at [39, 39] on span "Purchase Orders" at bounding box center [49, 40] width 50 height 7
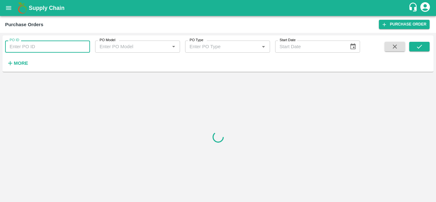
click at [33, 45] on input "PO ID" at bounding box center [47, 47] width 85 height 12
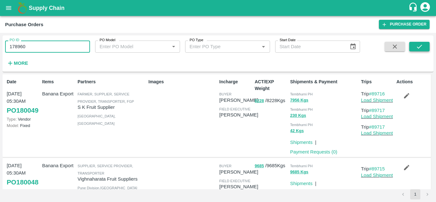
type input "178960"
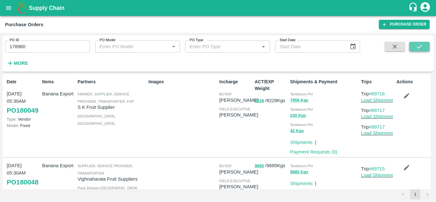
click at [422, 45] on icon "submit" at bounding box center [419, 46] width 7 height 7
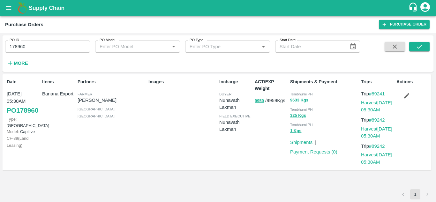
click at [372, 103] on link "Harvest [DATE] 05:30AM" at bounding box center [376, 106] width 31 height 12
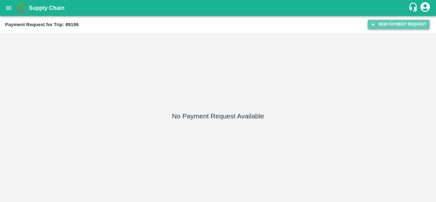
click at [403, 25] on button "New Payment Request" at bounding box center [399, 24] width 62 height 9
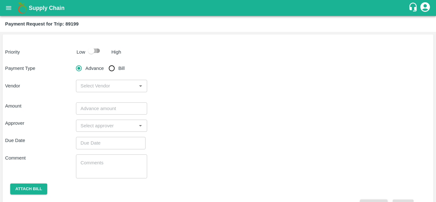
click at [99, 54] on input "checkbox" at bounding box center [91, 51] width 36 height 12
checkbox input "true"
click at [112, 67] on input "Bill" at bounding box center [111, 68] width 13 height 13
radio input "true"
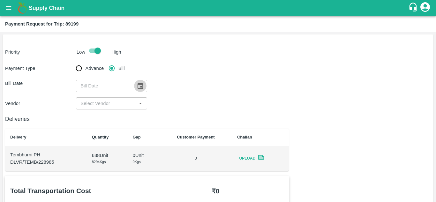
click at [141, 86] on icon "Choose date" at bounding box center [140, 85] width 7 height 7
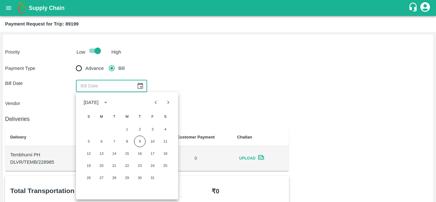
click at [238, 76] on div "Payment Type Advance Bill Bill Date ​ Vendor ​" at bounding box center [218, 86] width 426 height 48
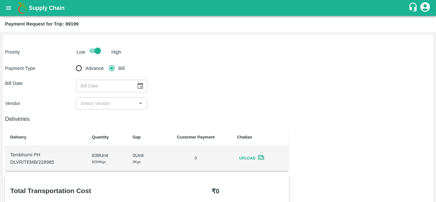
click at [141, 83] on icon "Choose date" at bounding box center [140, 86] width 5 height 6
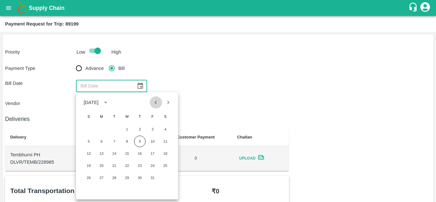
click at [155, 104] on icon "Previous month" at bounding box center [155, 102] width 7 height 7
click at [115, 175] on button "30" at bounding box center [114, 177] width 11 height 11
type input "[DATE]"
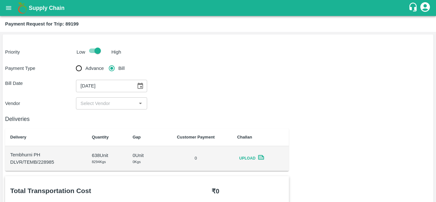
click at [111, 108] on div "​" at bounding box center [111, 103] width 71 height 12
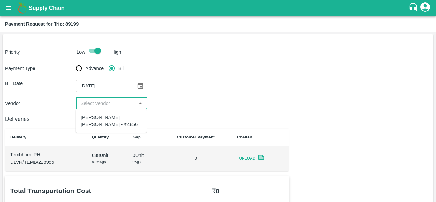
click at [94, 127] on div "Dnyaneshwar Vitthal Godse - ₹4856" at bounding box center [111, 121] width 61 height 14
type input "Dnyaneshwar Vitthal Godse - ₹4856"
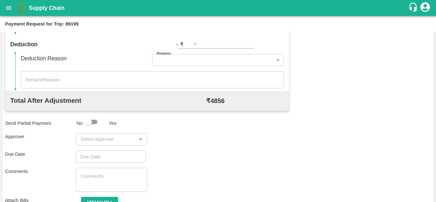
scroll to position [265, 0]
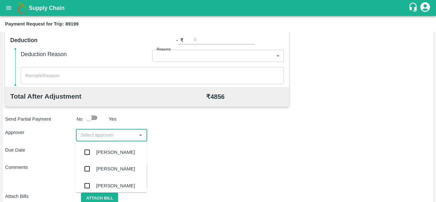
click at [92, 137] on input "input" at bounding box center [106, 135] width 56 height 8
type input "PRASAD"
click at [115, 152] on div "Prasad Waghade" at bounding box center [115, 152] width 39 height 7
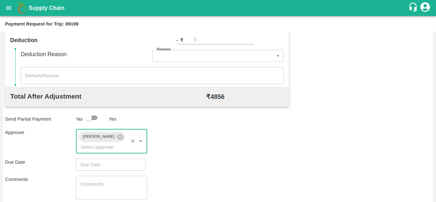
type input "DD/MM/YYYY hh:mm aa"
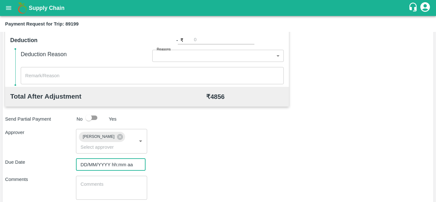
click at [89, 165] on input "DD/MM/YYYY hh:mm aa" at bounding box center [108, 165] width 65 height 12
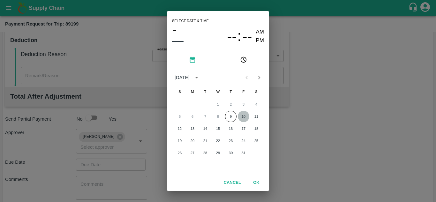
click at [244, 117] on button "10" at bounding box center [243, 116] width 11 height 11
type input "[DATE] 12:00 AM"
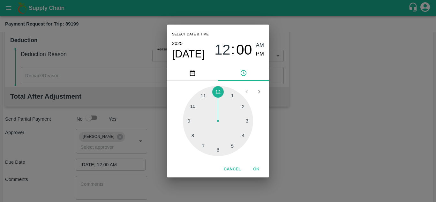
click at [255, 44] on div "12 : 00 AM PM" at bounding box center [239, 49] width 49 height 17
click at [256, 45] on span "AM" at bounding box center [260, 45] width 8 height 9
click at [259, 168] on button "OK" at bounding box center [256, 169] width 20 height 11
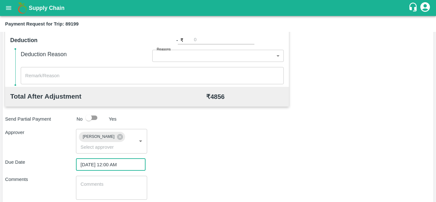
click at [107, 183] on textarea at bounding box center [111, 187] width 62 height 13
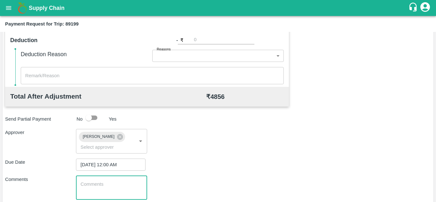
paste textarea "Transport Bill"
type textarea "Transport Bill"
click at [178, 167] on div "Due Date [DATE] 12:00 AM ​" at bounding box center [218, 165] width 426 height 12
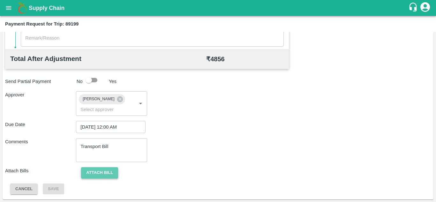
click at [110, 169] on button "Attach bill" at bounding box center [99, 172] width 37 height 11
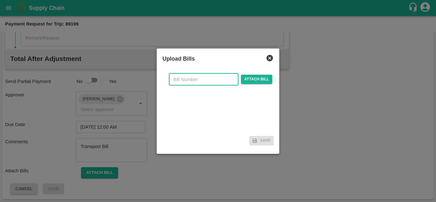
click at [189, 73] on input "text" at bounding box center [204, 79] width 70 height 12
type input "340"
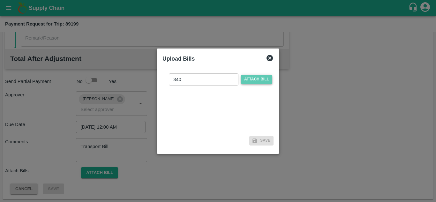
click at [258, 80] on span "Attach bill" at bounding box center [256, 79] width 31 height 9
click at [0, 0] on input "Attach bill" at bounding box center [0, 0] width 0 height 0
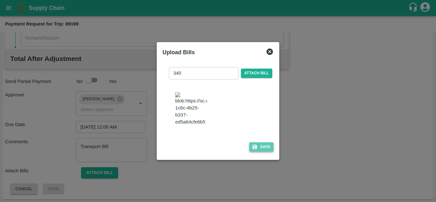
click at [265, 152] on button "Save" at bounding box center [261, 146] width 24 height 9
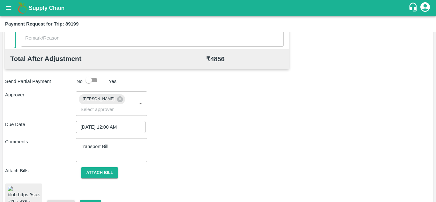
scroll to position [350, 0]
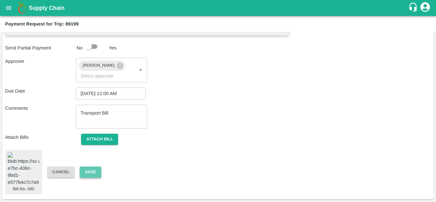
click at [93, 167] on button "Save" at bounding box center [90, 172] width 21 height 11
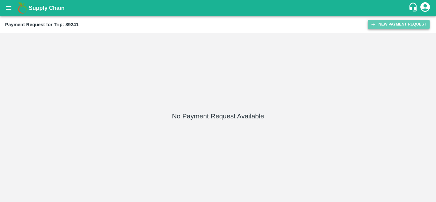
click at [406, 26] on button "New Payment Request" at bounding box center [399, 24] width 62 height 9
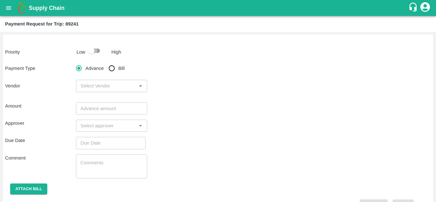
click at [98, 51] on input "checkbox" at bounding box center [91, 51] width 36 height 12
checkbox input "true"
click at [112, 67] on input "Bill" at bounding box center [111, 68] width 13 height 13
radio input "true"
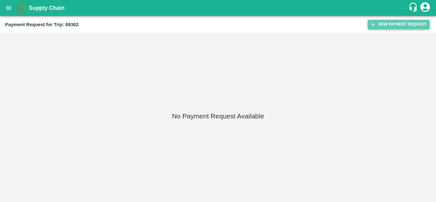
click at [389, 23] on button "New Payment Request" at bounding box center [399, 24] width 62 height 9
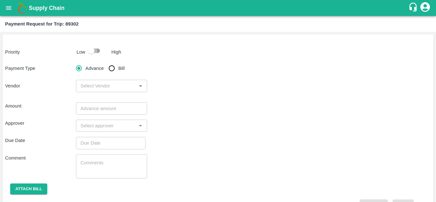
click at [99, 51] on input "checkbox" at bounding box center [91, 51] width 36 height 12
checkbox input "true"
click at [113, 73] on input "Bill" at bounding box center [111, 68] width 13 height 13
radio input "true"
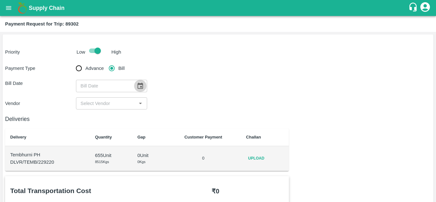
click at [140, 83] on icon "Choose date" at bounding box center [140, 85] width 7 height 7
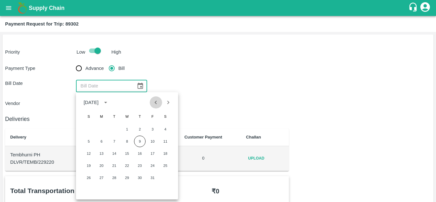
click at [156, 103] on icon "Previous month" at bounding box center [156, 103] width 2 height 4
click at [115, 179] on button "30" at bounding box center [114, 177] width 11 height 11
type input "[DATE]"
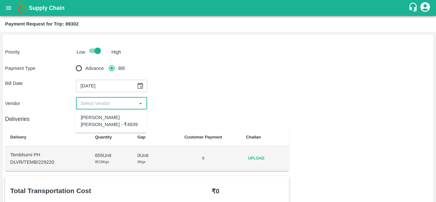
click at [114, 103] on input "input" at bounding box center [106, 103] width 56 height 8
click at [104, 120] on div "[PERSON_NAME] [PERSON_NAME] - ₹4939" at bounding box center [111, 121] width 61 height 14
type input "[PERSON_NAME] [PERSON_NAME] - ₹4939"
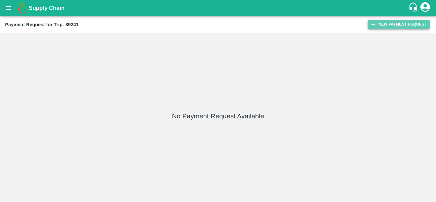
click at [390, 24] on button "New Payment Request" at bounding box center [399, 24] width 62 height 9
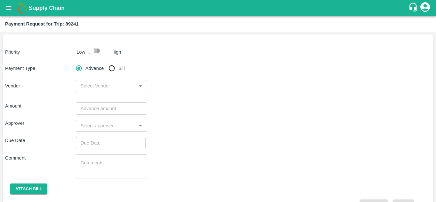
click at [97, 49] on input "checkbox" at bounding box center [91, 51] width 36 height 12
checkbox input "true"
click at [110, 64] on input "Bill" at bounding box center [111, 68] width 13 height 13
radio input "true"
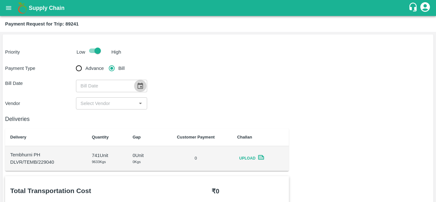
click at [144, 86] on button "Choose date" at bounding box center [140, 86] width 12 height 12
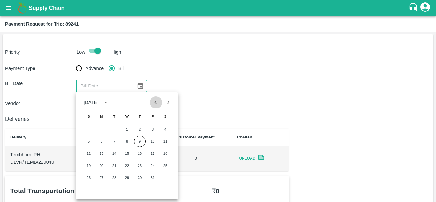
click at [156, 103] on icon "Previous month" at bounding box center [156, 103] width 2 height 4
click at [116, 179] on button "30" at bounding box center [114, 177] width 11 height 11
type input "[DATE]"
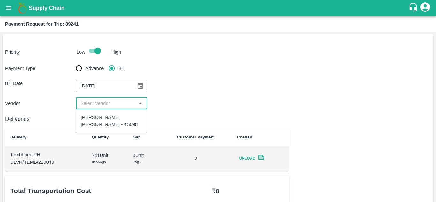
click at [112, 106] on input "input" at bounding box center [106, 103] width 56 height 8
click at [100, 121] on div "[PERSON_NAME] [PERSON_NAME] - ₹5098" at bounding box center [111, 121] width 61 height 14
type input "[PERSON_NAME] [PERSON_NAME] - ₹5098"
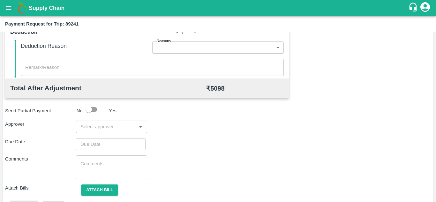
scroll to position [290, 0]
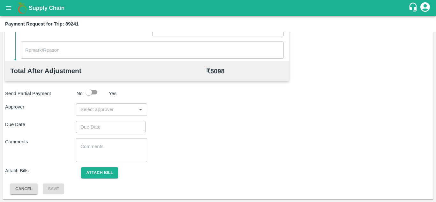
click at [80, 114] on div "​" at bounding box center [111, 109] width 71 height 12
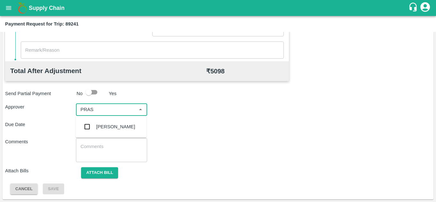
type input "PRASA"
click at [117, 126] on div "[PERSON_NAME]" at bounding box center [115, 126] width 39 height 7
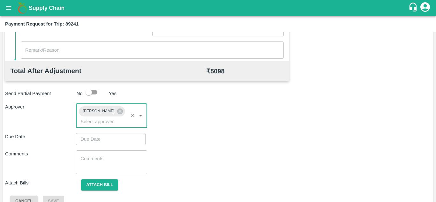
type input "DD/MM/YYYY hh:mm aa"
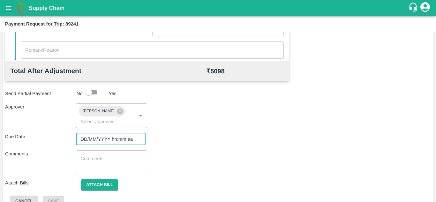
click at [89, 141] on input "DD/MM/YYYY hh:mm aa" at bounding box center [108, 139] width 65 height 12
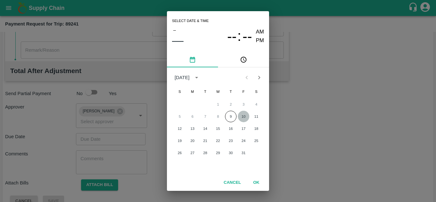
click at [243, 117] on button "10" at bounding box center [243, 116] width 11 height 11
type input "[DATE] 12:00 AM"
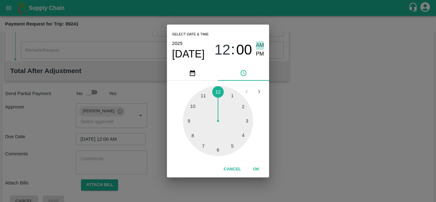
click at [260, 45] on span "AM" at bounding box center [260, 45] width 8 height 9
click at [258, 168] on button "OK" at bounding box center [256, 169] width 20 height 11
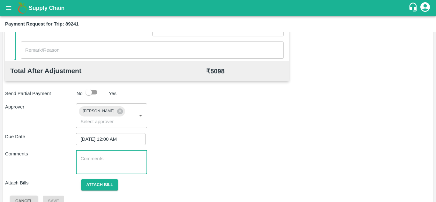
click at [111, 157] on textarea at bounding box center [111, 161] width 62 height 13
paste textarea "Transport Bill"
type textarea "Transport Bill"
click at [233, 134] on div "Due Date [DATE] 12:00 AM ​" at bounding box center [218, 139] width 426 height 12
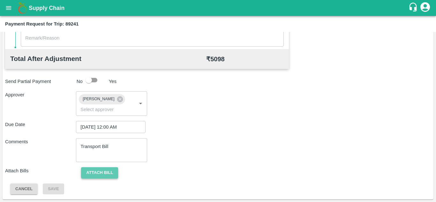
click at [105, 171] on button "Attach bill" at bounding box center [99, 172] width 37 height 11
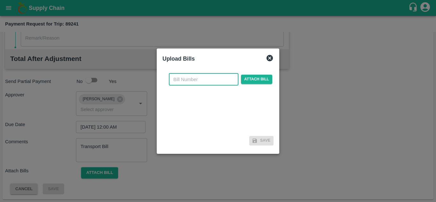
click at [174, 83] on input "text" at bounding box center [204, 79] width 70 height 12
type input "341"
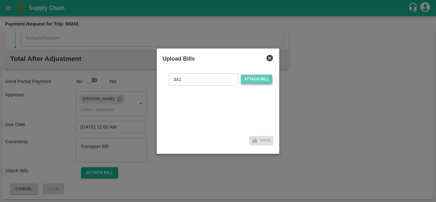
click at [257, 77] on span "Attach bill" at bounding box center [256, 79] width 31 height 9
click at [0, 0] on input "Attach bill" at bounding box center [0, 0] width 0 height 0
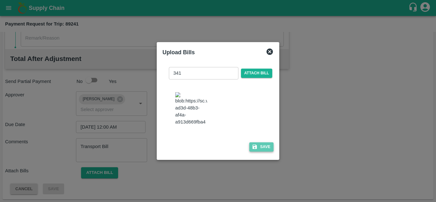
click at [264, 152] on button "Save" at bounding box center [261, 146] width 24 height 9
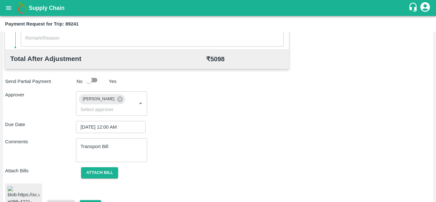
scroll to position [348, 0]
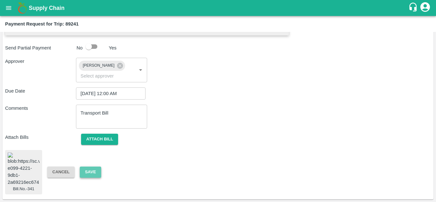
click at [92, 167] on button "Save" at bounding box center [90, 172] width 21 height 11
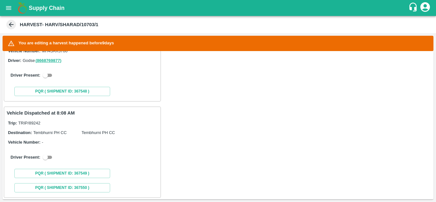
scroll to position [144, 0]
click at [50, 76] on input "checkbox" at bounding box center [45, 75] width 23 height 8
checkbox input "true"
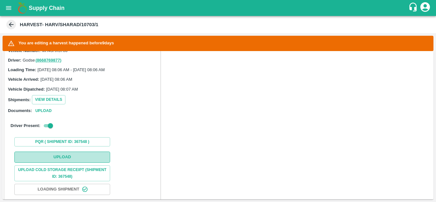
click at [65, 153] on button "Upload" at bounding box center [62, 157] width 96 height 11
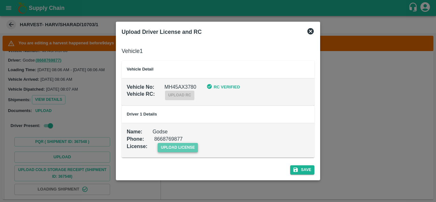
click at [186, 146] on span "upload license" at bounding box center [178, 147] width 41 height 9
click at [0, 0] on input "upload license" at bounding box center [0, 0] width 0 height 0
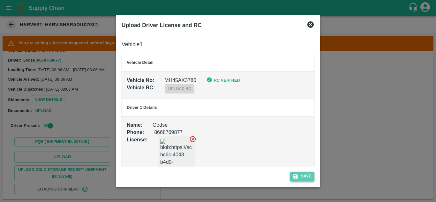
click at [303, 178] on button "Save" at bounding box center [302, 176] width 24 height 9
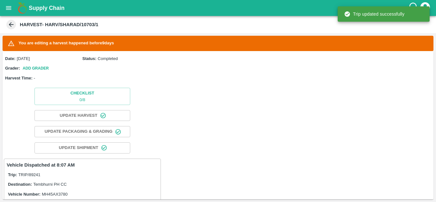
scroll to position [153, 0]
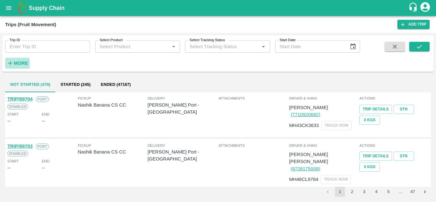
click at [20, 63] on strong "More" at bounding box center [21, 63] width 14 height 5
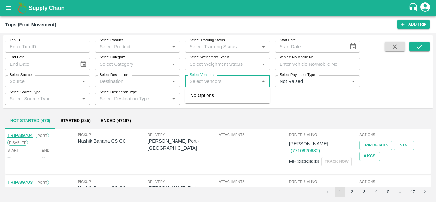
click at [212, 82] on input "Select Vendors" at bounding box center [222, 81] width 71 height 8
type input "[PERSON_NAME]"
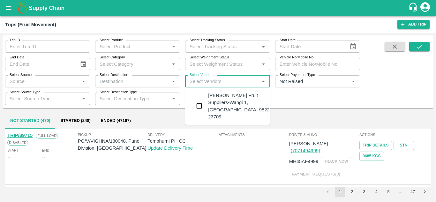
click at [232, 103] on div "[PERSON_NAME] Fruit Suppliers-Wangi 1, [GEOGRAPHIC_DATA]-98222 23709" at bounding box center [240, 106] width 64 height 28
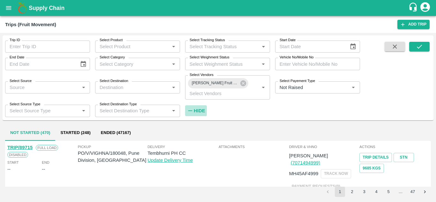
click at [201, 112] on strong "Hide" at bounding box center [199, 110] width 11 height 5
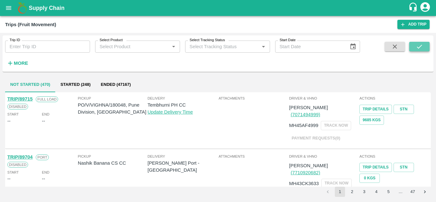
click at [417, 46] on icon "submit" at bounding box center [419, 46] width 7 height 7
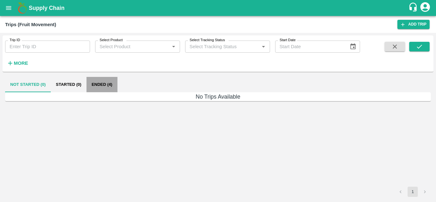
click at [96, 86] on button "Ended (4)" at bounding box center [102, 84] width 31 height 15
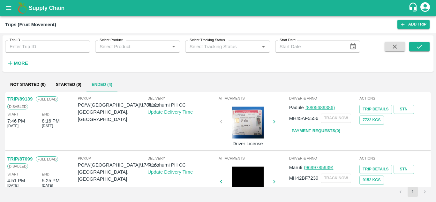
click at [330, 128] on link "Payment Requests( 0 )" at bounding box center [316, 130] width 54 height 11
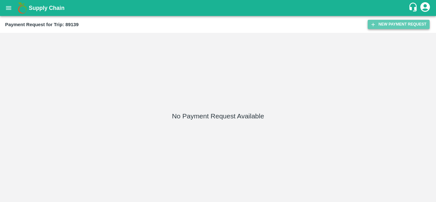
click at [388, 22] on button "New Payment Request" at bounding box center [399, 24] width 62 height 9
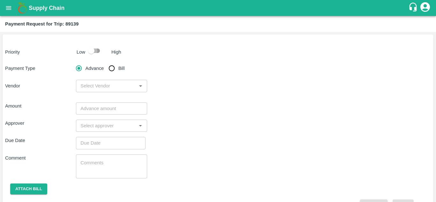
click at [97, 50] on input "checkbox" at bounding box center [91, 51] width 36 height 12
checkbox input "true"
click at [111, 70] on input "Bill" at bounding box center [111, 68] width 13 height 13
radio input "true"
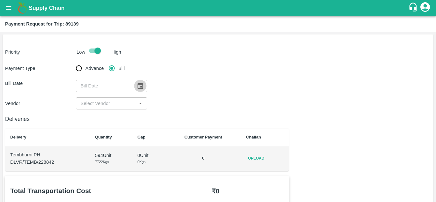
click at [136, 85] on button "Choose date" at bounding box center [140, 86] width 12 height 12
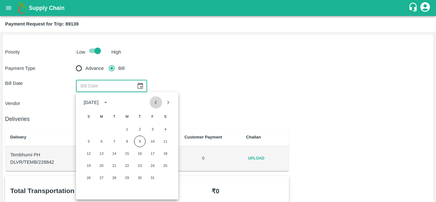
click at [157, 101] on icon "Previous month" at bounding box center [155, 102] width 7 height 7
click at [101, 177] on button "29" at bounding box center [101, 177] width 11 height 11
type input "29/09/2025"
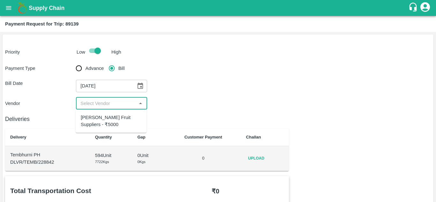
click at [104, 104] on input "input" at bounding box center [106, 103] width 56 height 8
click at [98, 116] on div "Tuljai Fruit Suppliers - ₹5000" at bounding box center [111, 121] width 61 height 14
type input "Tuljai Fruit Suppliers - ₹5000"
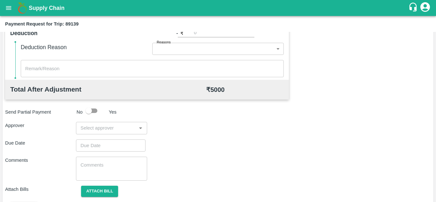
scroll to position [284, 0]
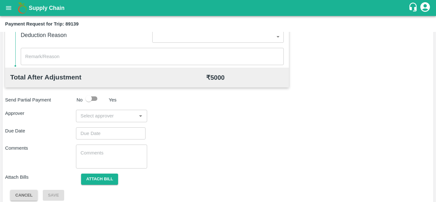
click at [96, 119] on input "input" at bounding box center [106, 116] width 56 height 8
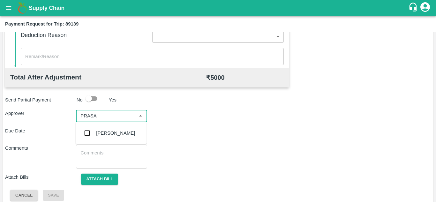
type input "PRASAD"
click at [113, 135] on div "[PERSON_NAME]" at bounding box center [115, 133] width 39 height 7
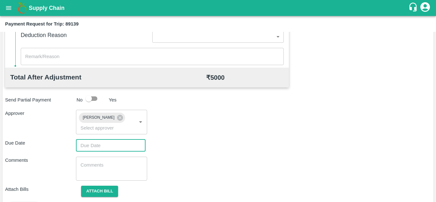
type input "DD/MM/YYYY hh:mm aa"
click at [93, 147] on input "DD/MM/YYYY hh:mm aa" at bounding box center [108, 145] width 65 height 12
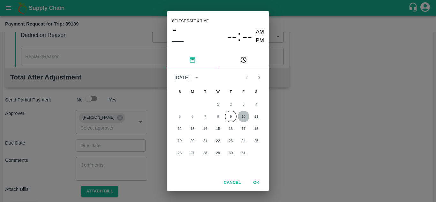
click at [245, 117] on button "10" at bounding box center [243, 116] width 11 height 11
type input "[DATE] 12:00 AM"
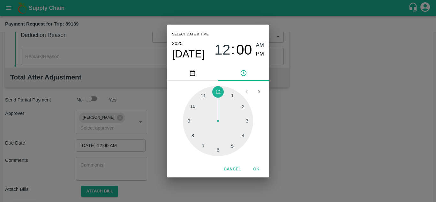
click at [260, 42] on span "AM" at bounding box center [260, 45] width 8 height 9
click at [255, 170] on button "OK" at bounding box center [256, 169] width 20 height 11
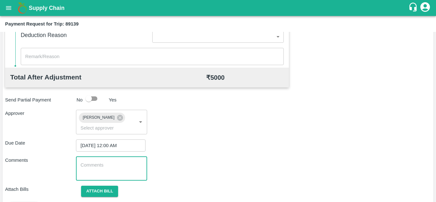
click at [107, 162] on textarea at bounding box center [111, 168] width 62 height 13
paste textarea "Transport Bill"
type textarea "Transport Bill"
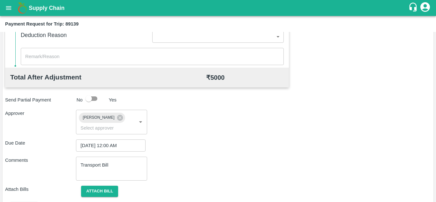
click at [217, 154] on div "Total Transportation Cost ₹ 5000 Advance payment - ₹ Additional Charges(+) Inam…" at bounding box center [218, 52] width 426 height 321
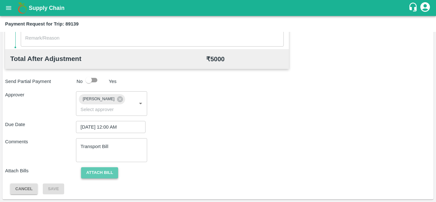
click at [100, 171] on button "Attach bill" at bounding box center [99, 172] width 37 height 11
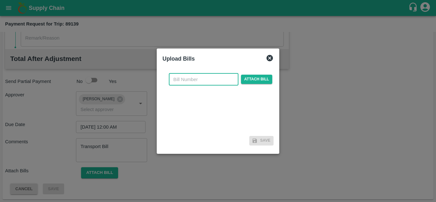
click at [179, 79] on input "text" at bounding box center [204, 79] width 70 height 12
type input "743"
click at [251, 78] on span "Attach bill" at bounding box center [256, 79] width 31 height 9
click at [0, 0] on input "Attach bill" at bounding box center [0, 0] width 0 height 0
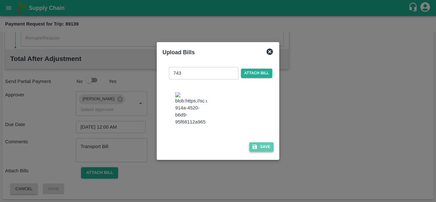
click at [268, 147] on button "Save" at bounding box center [261, 146] width 24 height 9
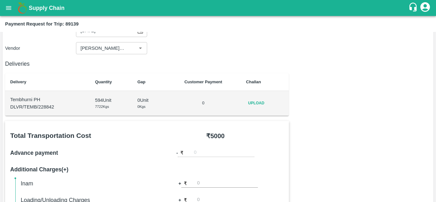
scroll to position [0, 0]
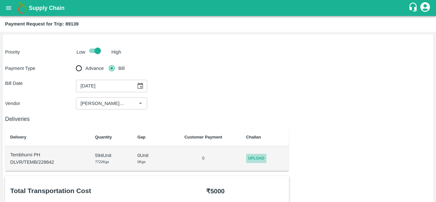
click at [254, 157] on span "Upload" at bounding box center [256, 158] width 20 height 9
click at [0, 0] on input "Upload" at bounding box center [0, 0] width 0 height 0
click at [254, 159] on span "Upload" at bounding box center [256, 158] width 20 height 9
click at [0, 0] on input "Upload" at bounding box center [0, 0] width 0 height 0
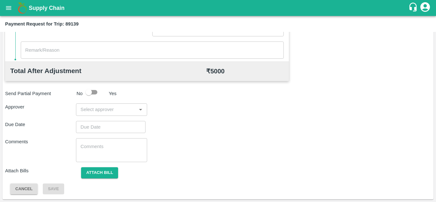
click at [89, 107] on input "input" at bounding box center [106, 109] width 56 height 8
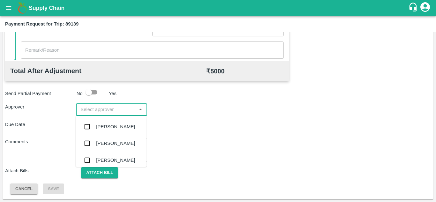
click at [105, 113] on input "input" at bounding box center [106, 109] width 56 height 8
type input "prasad"
click at [125, 122] on div "[PERSON_NAME]" at bounding box center [111, 126] width 71 height 17
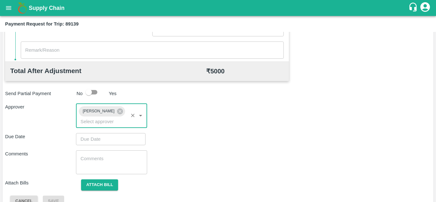
type input "DD/MM/YYYY hh:mm aa"
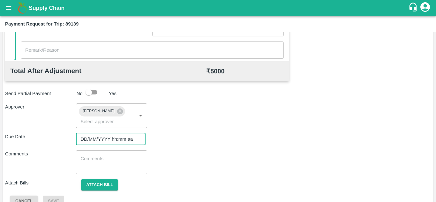
click at [96, 142] on input "DD/MM/YYYY hh:mm aa" at bounding box center [108, 139] width 65 height 12
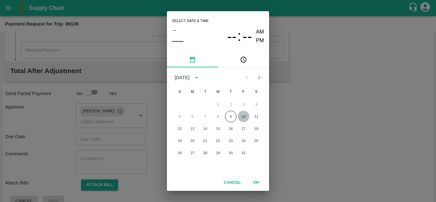
click at [245, 114] on button "10" at bounding box center [243, 116] width 11 height 11
type input "[DATE] 12:00 AM"
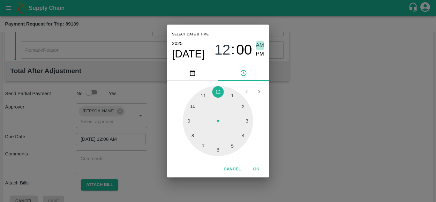
click at [260, 45] on span "AM" at bounding box center [260, 45] width 8 height 9
click at [257, 171] on button "OK" at bounding box center [256, 169] width 20 height 11
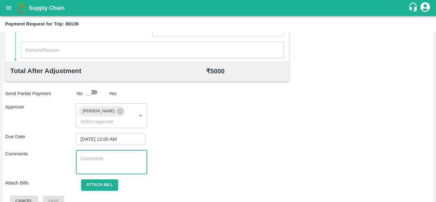
click at [102, 166] on textarea at bounding box center [111, 161] width 62 height 13
paste textarea "T"
type textarea "Transport Bill"
click at [199, 163] on div "Comments Transport Bill x ​" at bounding box center [218, 162] width 426 height 24
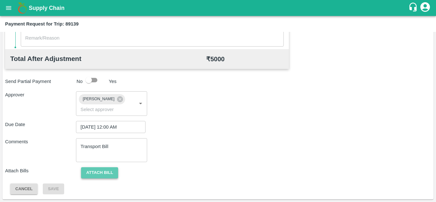
click at [101, 172] on button "Attach bill" at bounding box center [99, 172] width 37 height 11
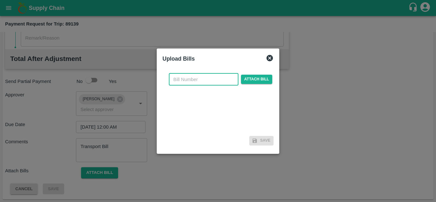
click at [184, 79] on input "text" at bounding box center [204, 79] width 70 height 12
type input "743"
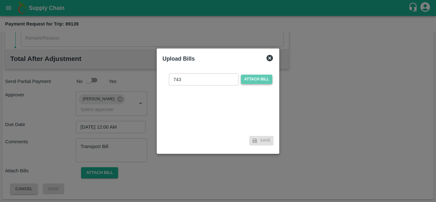
click at [263, 80] on span "Attach bill" at bounding box center [256, 79] width 31 height 9
click at [0, 0] on input "Attach bill" at bounding box center [0, 0] width 0 height 0
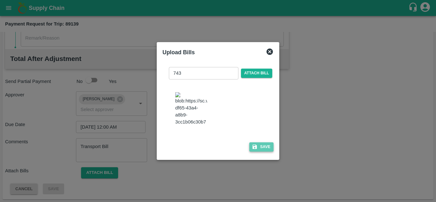
click at [268, 149] on button "Save" at bounding box center [261, 146] width 24 height 9
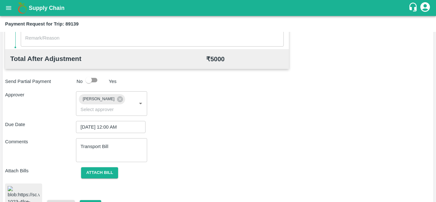
scroll to position [342, 0]
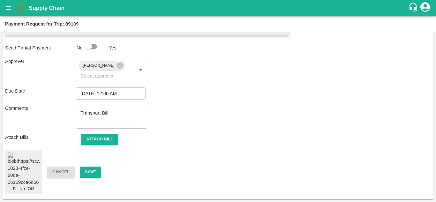
click at [94, 162] on div "Bill.No.-743 Cancel Save" at bounding box center [218, 172] width 426 height 45
click at [92, 168] on button "Save" at bounding box center [90, 172] width 21 height 11
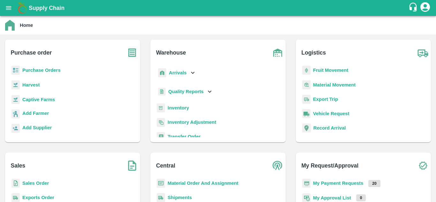
click at [330, 71] on b "Fruit Movement" at bounding box center [330, 70] width 35 height 5
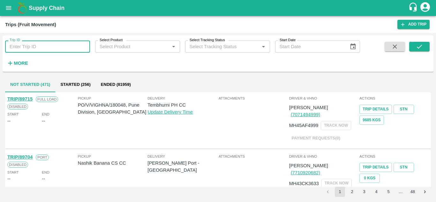
click at [24, 42] on input "Trip ID" at bounding box center [47, 47] width 85 height 12
type input "89193"
click at [422, 46] on icon "submit" at bounding box center [419, 46] width 7 height 7
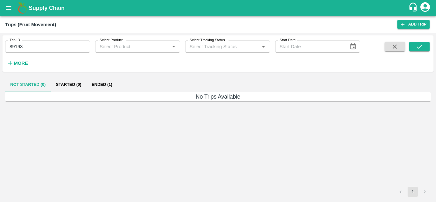
click at [105, 84] on button "Ended (1)" at bounding box center [102, 84] width 31 height 15
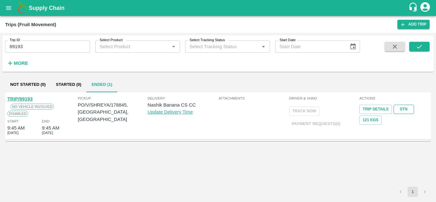
click at [408, 108] on link "STN" at bounding box center [404, 109] width 20 height 9
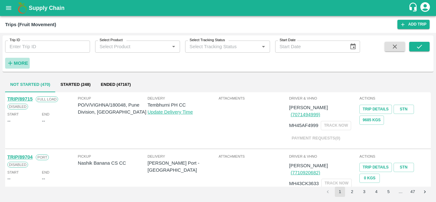
click at [20, 64] on strong "More" at bounding box center [21, 63] width 14 height 5
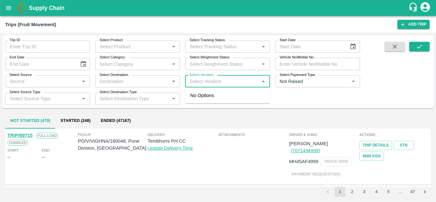
click at [209, 82] on input "Select Vendors" at bounding box center [222, 81] width 71 height 8
type input "p y"
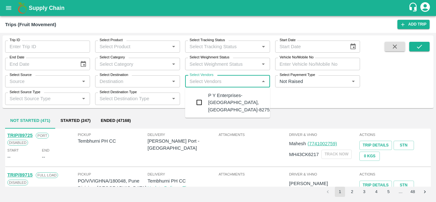
click at [232, 94] on div "P Y Enterprises-[GEOGRAPHIC_DATA], [GEOGRAPHIC_DATA]-8275274400" at bounding box center [246, 102] width 77 height 21
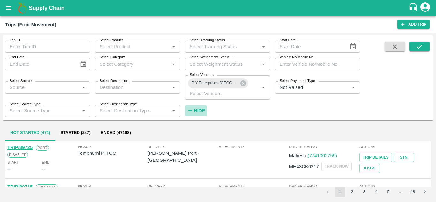
click at [201, 109] on strong "Hide" at bounding box center [199, 110] width 11 height 5
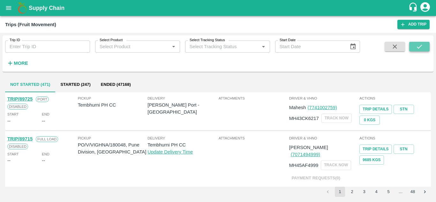
click at [418, 46] on icon "submit" at bounding box center [419, 46] width 7 height 7
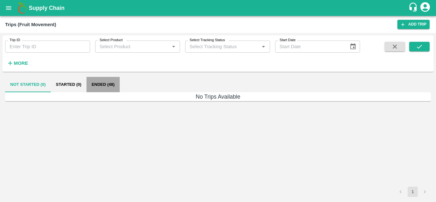
click at [102, 83] on button "Ended (48)" at bounding box center [103, 84] width 33 height 15
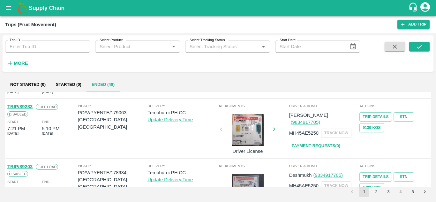
scroll to position [482, 0]
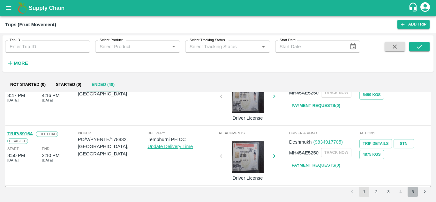
click at [409, 194] on button "5" at bounding box center [413, 192] width 10 height 10
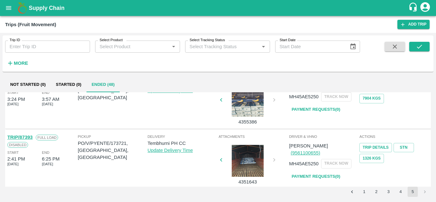
scroll to position [280, 0]
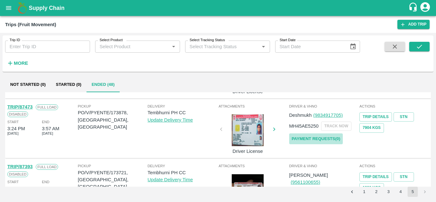
click at [322, 139] on link "Payment Requests( 0 )" at bounding box center [316, 138] width 54 height 11
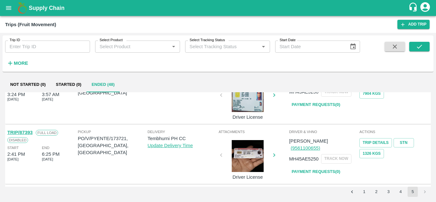
scroll to position [319, 0]
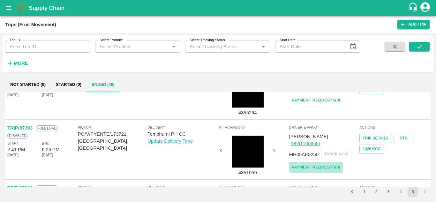
click at [332, 162] on link "Payment Requests( 0 )" at bounding box center [316, 167] width 54 height 11
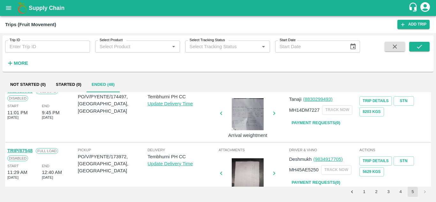
scroll to position [176, 0]
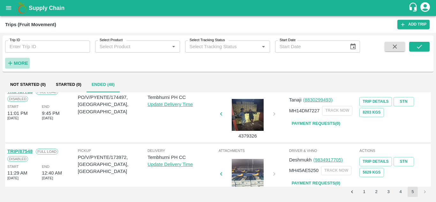
click at [22, 65] on strong "More" at bounding box center [21, 63] width 14 height 5
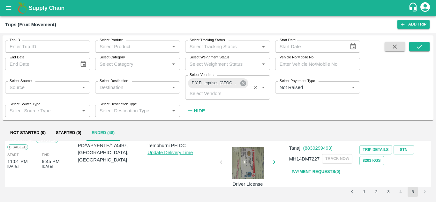
click at [242, 85] on icon at bounding box center [243, 83] width 6 height 6
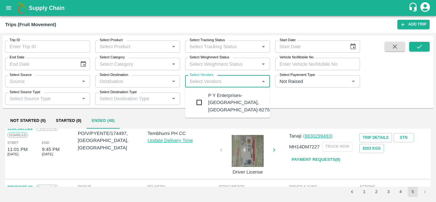
click at [207, 82] on input "Select Vendors" at bounding box center [222, 81] width 71 height 8
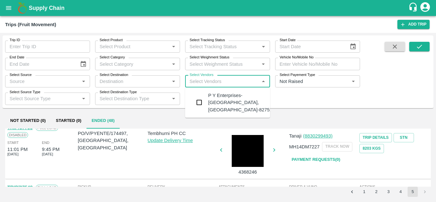
type input "v"
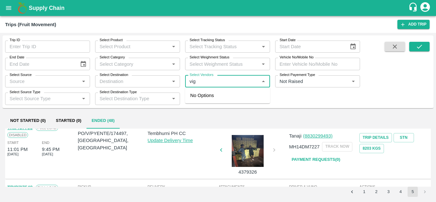
type input "vigh"
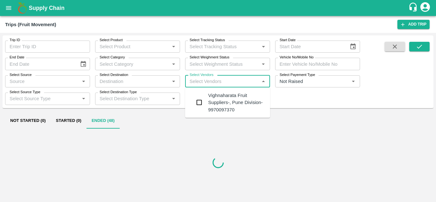
click at [227, 96] on div "Vighnaharata Fruit Suppliers-, Pune Division-9970097370" at bounding box center [236, 102] width 57 height 21
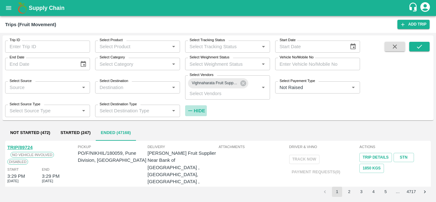
click at [201, 109] on strong "Hide" at bounding box center [199, 110] width 11 height 5
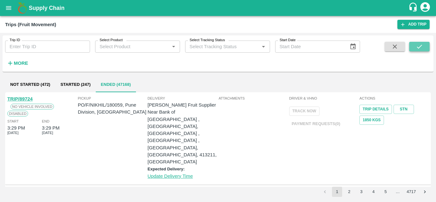
click at [416, 44] on icon "submit" at bounding box center [419, 46] width 7 height 7
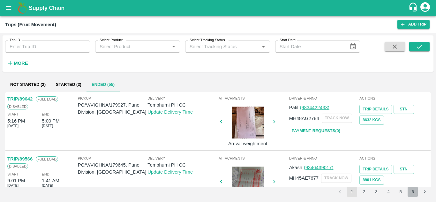
click at [412, 191] on button "6" at bounding box center [413, 192] width 10 height 10
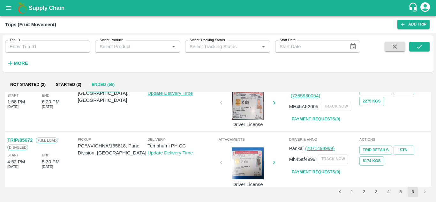
scroll to position [198, 0]
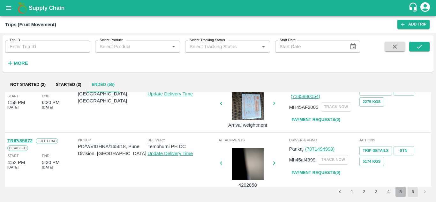
click at [398, 190] on button "5" at bounding box center [400, 192] width 10 height 10
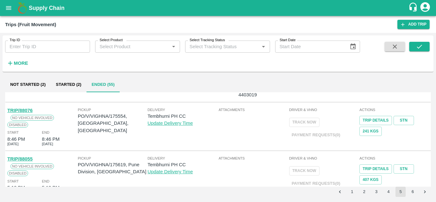
scroll to position [0, 0]
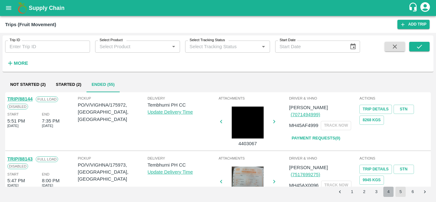
click at [389, 190] on button "4" at bounding box center [388, 192] width 10 height 10
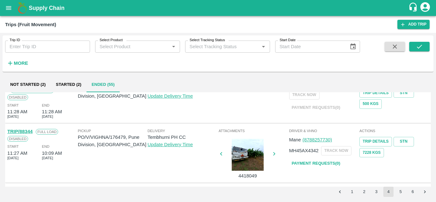
scroll to position [306, 0]
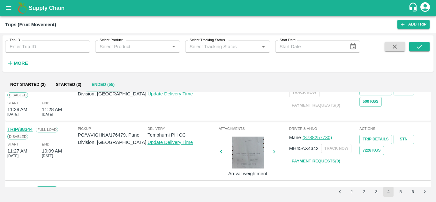
click at [233, 112] on div "Attachments" at bounding box center [253, 97] width 71 height 43
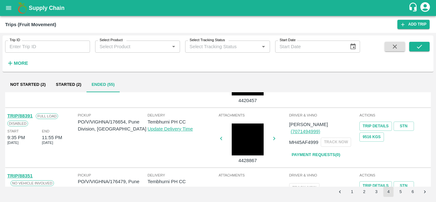
scroll to position [183, 0]
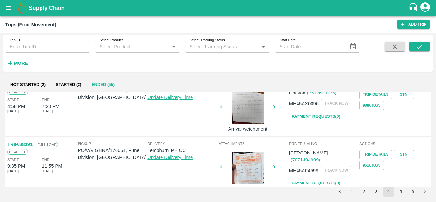
click at [30, 60] on div "Trip ID Trip ID Select Product Select Product   * Select Tracking Status Select…" at bounding box center [180, 51] width 360 height 33
click at [19, 60] on h6 "More" at bounding box center [21, 63] width 14 height 8
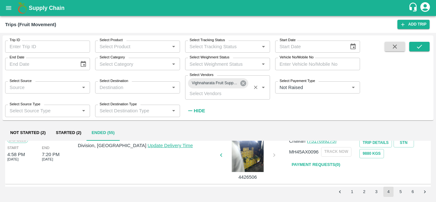
click at [244, 81] on icon at bounding box center [243, 83] width 6 height 6
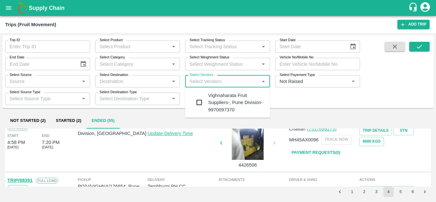
click at [198, 84] on input "Select Vendors" at bounding box center [222, 81] width 71 height 8
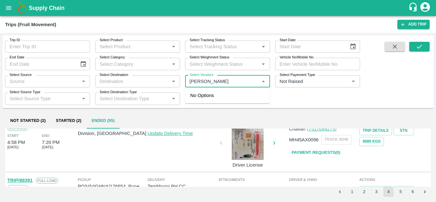
type input "balaji"
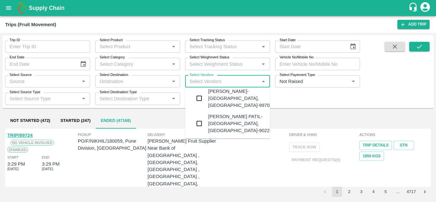
scroll to position [410, 0]
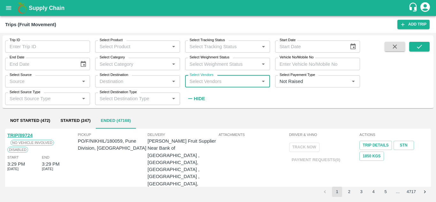
click at [196, 81] on input "Select Vendors" at bounding box center [222, 81] width 71 height 8
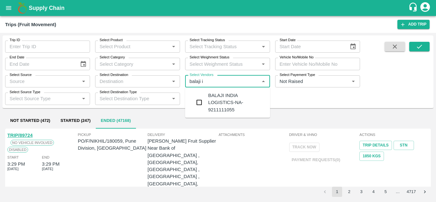
type input "balaji in"
type input "v"
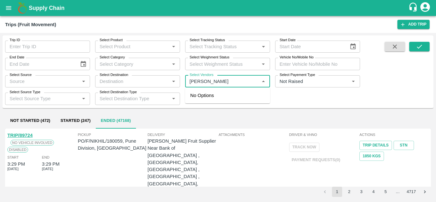
type input "balaji"
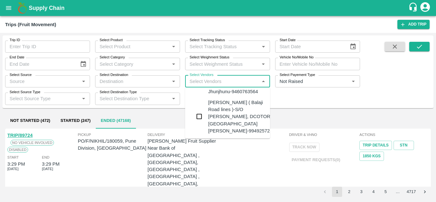
scroll to position [0, 0]
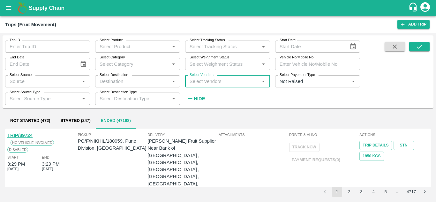
click at [203, 85] on input "Select Vendors" at bounding box center [222, 81] width 71 height 8
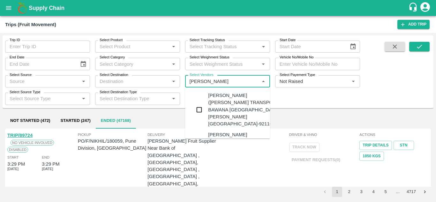
type input "balaji"
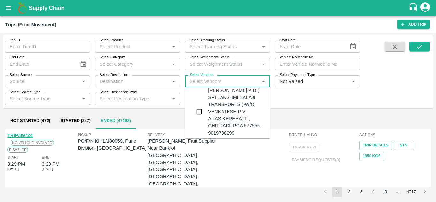
scroll to position [351, 0]
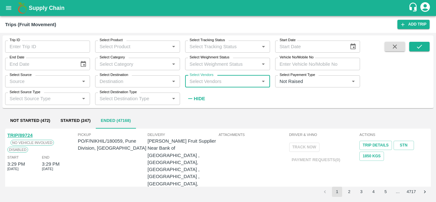
click at [196, 79] on input "Select Vendors" at bounding box center [222, 81] width 71 height 8
type input "vighnha"
click at [203, 83] on input "Select Vendors" at bounding box center [222, 81] width 71 height 8
type input "vigh"
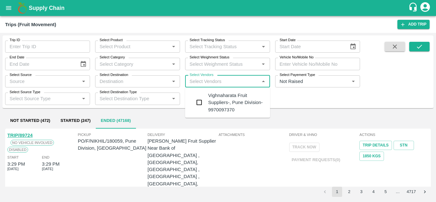
click at [232, 99] on div "Vighnaharata Fruit Suppliers-, Pune Division-9970097370" at bounding box center [236, 102] width 57 height 21
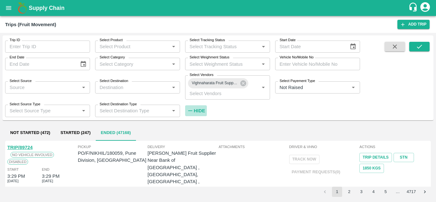
click at [198, 110] on strong "Hide" at bounding box center [199, 110] width 11 height 5
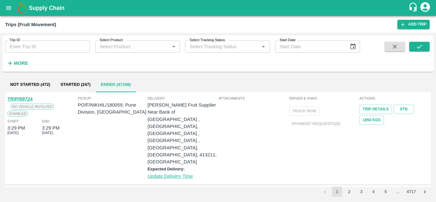
click at [419, 41] on div "Trip ID Trip ID Select Product Select Product   * Select Tracking Status Select…" at bounding box center [218, 53] width 431 height 31
click at [418, 46] on icon "submit" at bounding box center [419, 46] width 7 height 7
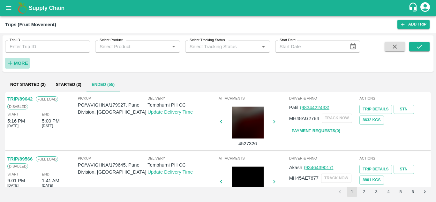
click at [18, 62] on strong "More" at bounding box center [21, 63] width 14 height 5
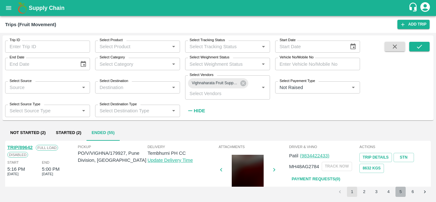
click at [400, 194] on button "5" at bounding box center [400, 192] width 10 height 10
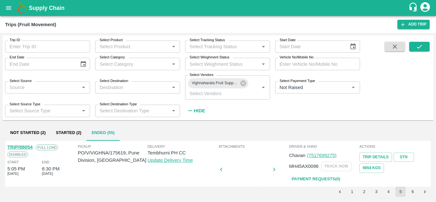
scroll to position [217, 0]
click at [389, 192] on button "4" at bounding box center [388, 192] width 10 height 10
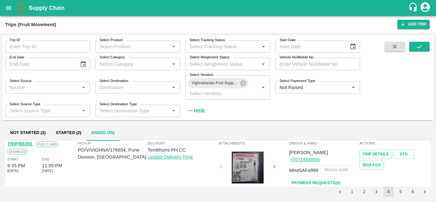
scroll to position [230, 0]
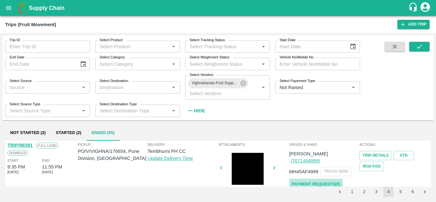
click at [328, 179] on link "Payment Requests( 0 )" at bounding box center [316, 184] width 54 height 11
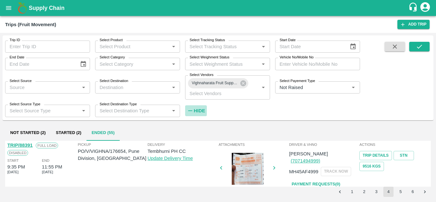
click at [204, 108] on strong "Hide" at bounding box center [199, 110] width 11 height 5
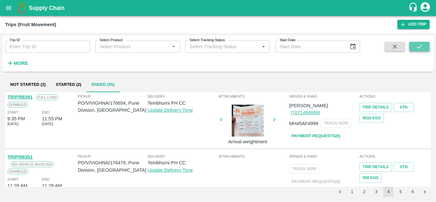
click at [420, 47] on icon "submit" at bounding box center [419, 47] width 5 height 4
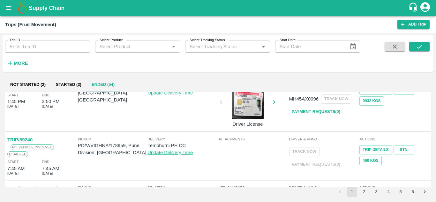
scroll to position [482, 0]
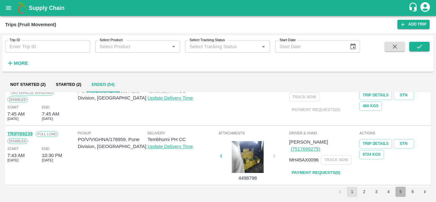
click at [397, 191] on button "5" at bounding box center [400, 192] width 10 height 10
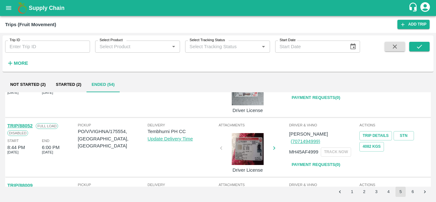
scroll to position [191, 0]
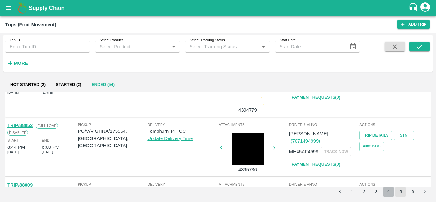
click at [386, 193] on button "4" at bounding box center [388, 192] width 10 height 10
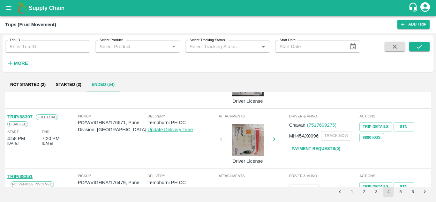
scroll to position [143, 0]
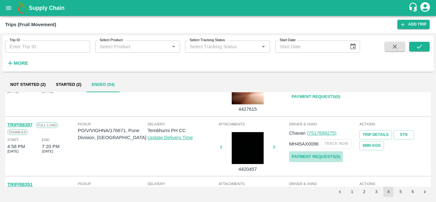
click at [310, 154] on link "Payment Requests( 0 )" at bounding box center [316, 156] width 54 height 11
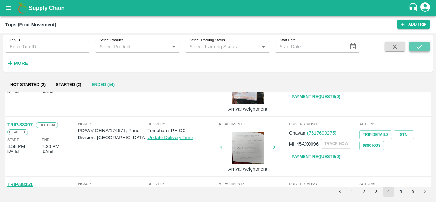
click at [421, 49] on icon "submit" at bounding box center [419, 46] width 7 height 7
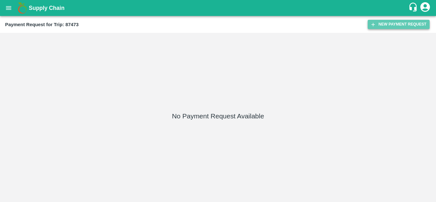
click at [393, 23] on button "New Payment Request" at bounding box center [399, 24] width 62 height 9
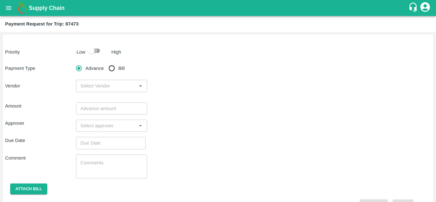
click at [96, 49] on input "checkbox" at bounding box center [91, 51] width 36 height 12
checkbox input "true"
click at [111, 67] on input "Bill" at bounding box center [111, 68] width 13 height 13
radio input "true"
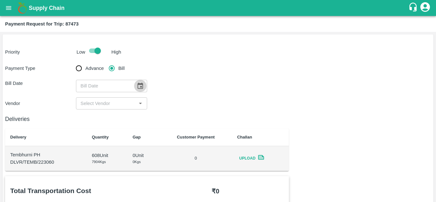
click at [140, 90] on button "Choose date" at bounding box center [140, 86] width 12 height 12
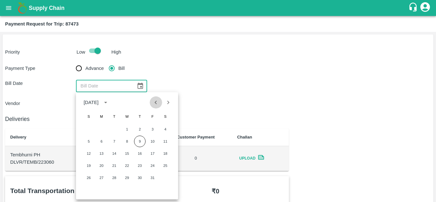
click at [154, 103] on icon "Previous month" at bounding box center [155, 102] width 7 height 7
click at [153, 129] on button "5" at bounding box center [152, 129] width 11 height 11
type input "[DATE]"
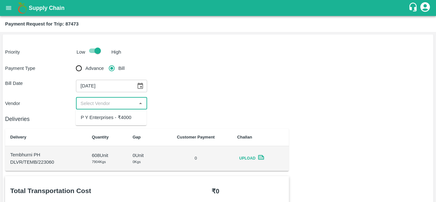
click at [113, 105] on input "input" at bounding box center [106, 103] width 56 height 8
click at [109, 119] on div "P Y Enterprises - ₹4000" at bounding box center [106, 117] width 51 height 7
type input "P Y Enterprises - ₹4000"
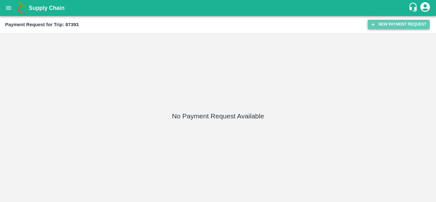
click at [385, 22] on button "New Payment Request" at bounding box center [399, 24] width 62 height 9
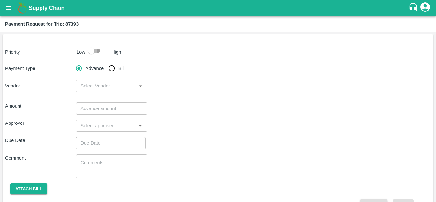
click at [97, 49] on input "checkbox" at bounding box center [91, 51] width 36 height 12
checkbox input "true"
click at [113, 70] on input "Bill" at bounding box center [111, 68] width 13 height 13
radio input "true"
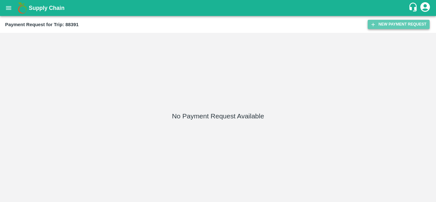
click at [392, 23] on button "New Payment Request" at bounding box center [399, 24] width 62 height 9
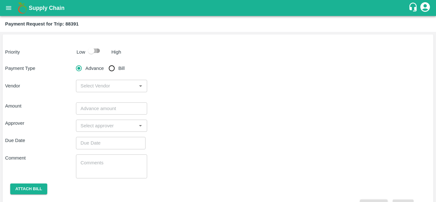
click at [97, 49] on input "checkbox" at bounding box center [91, 51] width 36 height 12
checkbox input "true"
click at [114, 69] on input "Bill" at bounding box center [111, 68] width 13 height 13
radio input "true"
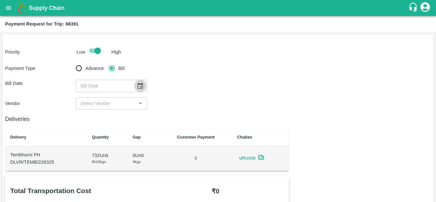
click at [144, 87] on button "Choose date" at bounding box center [140, 86] width 12 height 12
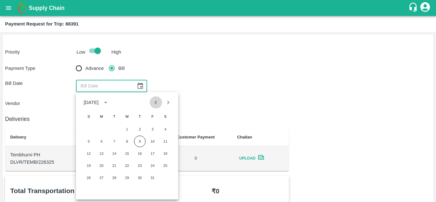
click at [157, 106] on icon "Previous month" at bounding box center [155, 102] width 7 height 7
click at [117, 154] on button "16" at bounding box center [114, 153] width 11 height 11
type input "[DATE]"
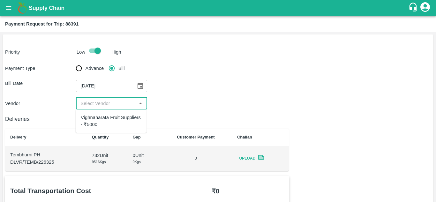
click at [114, 101] on input "input" at bounding box center [106, 103] width 56 height 8
click at [92, 123] on div "Vighnaharata Fruit Suppliers - ₹5000" at bounding box center [111, 121] width 61 height 14
type input "Vighnaharata Fruit Suppliers - ₹5000"
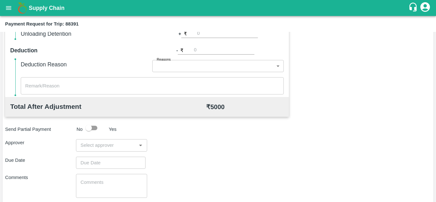
scroll to position [290, 0]
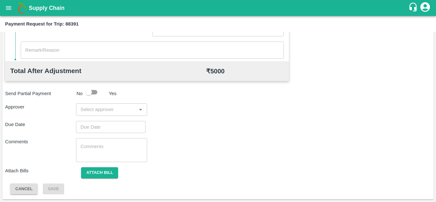
click at [91, 109] on input "input" at bounding box center [106, 109] width 56 height 8
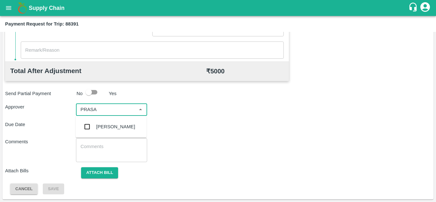
type input "PRASAD"
click at [113, 126] on div "[PERSON_NAME]" at bounding box center [115, 126] width 39 height 7
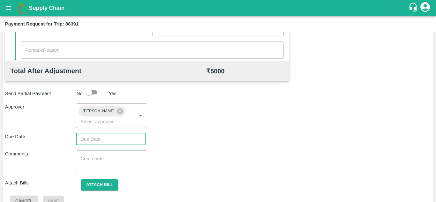
type input "DD/MM/YYYY hh:mm aa"
click at [84, 140] on input "DD/MM/YYYY hh:mm aa" at bounding box center [108, 139] width 65 height 12
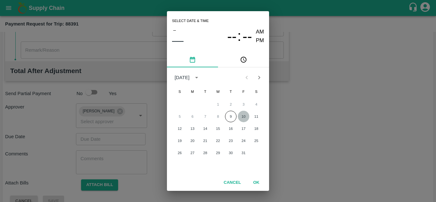
click at [243, 116] on button "10" at bounding box center [243, 116] width 11 height 11
type input "[DATE] 12:00 AM"
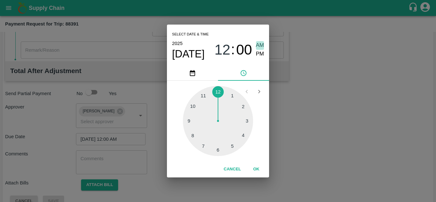
click at [261, 43] on span "AM" at bounding box center [260, 45] width 8 height 9
click at [259, 168] on button "OK" at bounding box center [256, 169] width 20 height 11
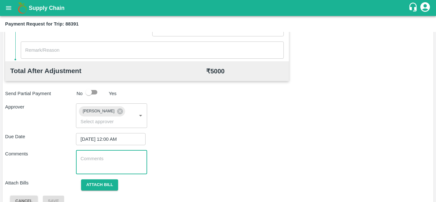
click at [119, 159] on textarea at bounding box center [111, 161] width 62 height 13
paste textarea "Transport Bill"
type textarea "Transport Bill"
click at [220, 150] on div "Comments Transport Bill x ​" at bounding box center [218, 162] width 426 height 24
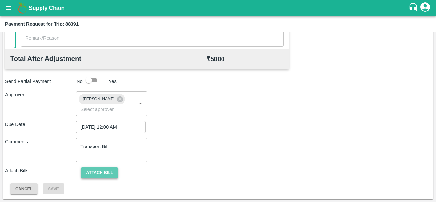
click at [100, 170] on button "Attach bill" at bounding box center [99, 172] width 37 height 11
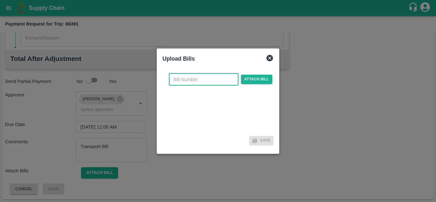
click at [192, 78] on input "text" at bounding box center [204, 79] width 70 height 12
type input "960"
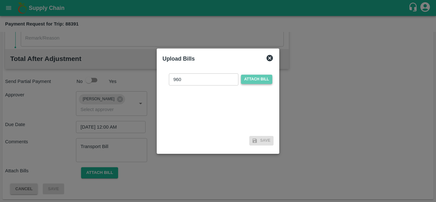
click at [252, 79] on span "Attach bill" at bounding box center [256, 79] width 31 height 9
click at [0, 0] on input "Attach bill" at bounding box center [0, 0] width 0 height 0
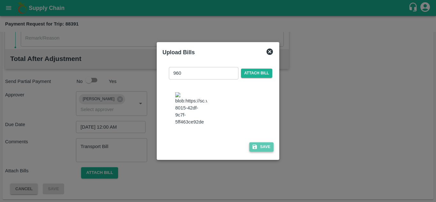
click at [265, 149] on button "Save" at bounding box center [261, 146] width 24 height 9
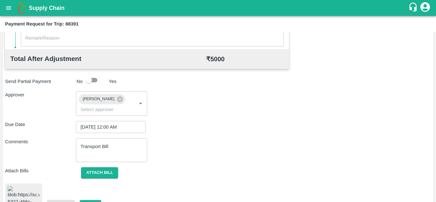
scroll to position [342, 0]
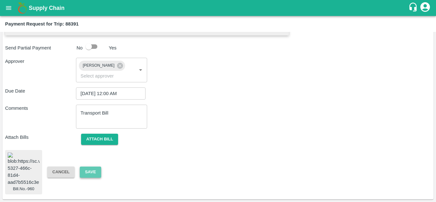
click at [90, 167] on button "Save" at bounding box center [90, 172] width 21 height 11
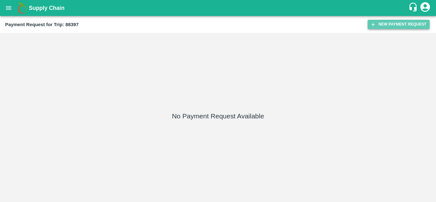
click at [396, 27] on button "New Payment Request" at bounding box center [399, 24] width 62 height 9
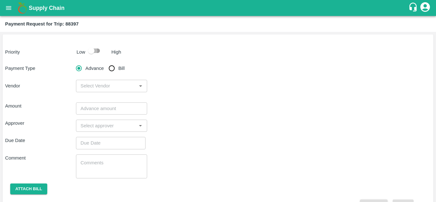
click at [96, 50] on input "checkbox" at bounding box center [91, 51] width 36 height 12
checkbox input "true"
click at [115, 68] on input "Bill" at bounding box center [111, 68] width 13 height 13
radio input "true"
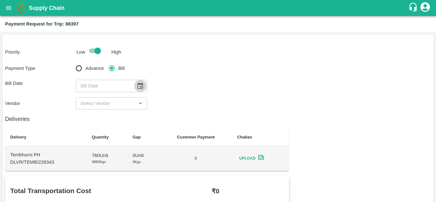
click at [141, 85] on icon "Choose date" at bounding box center [140, 85] width 7 height 7
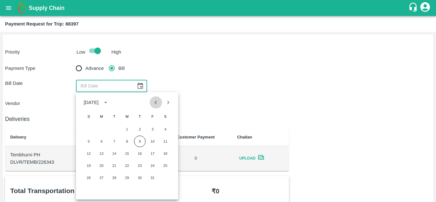
click at [156, 106] on button "Previous month" at bounding box center [156, 102] width 12 height 12
click at [115, 151] on button "16" at bounding box center [114, 153] width 11 height 11
type input "[DATE]"
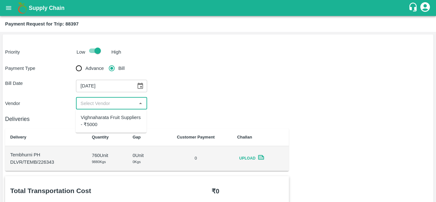
drag, startPoint x: 113, startPoint y: 101, endPoint x: 103, endPoint y: 115, distance: 17.6
click at [103, 115] on body "Supply Chain Payment Request for Trip: 88397 Priority Low High Payment Type Adv…" at bounding box center [218, 101] width 436 height 202
click at [103, 115] on div "Vighnaharata Fruit Suppliers - ₹5000" at bounding box center [111, 121] width 61 height 14
type input "Vighnaharata Fruit Suppliers - ₹5000"
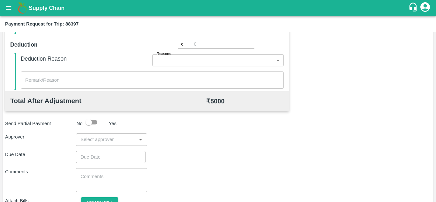
scroll to position [261, 0]
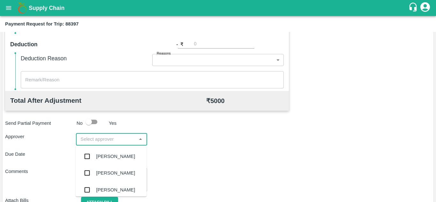
click at [91, 142] on input "input" at bounding box center [106, 139] width 56 height 8
type input "PRASAD"
click at [111, 156] on div "[PERSON_NAME]" at bounding box center [115, 156] width 39 height 7
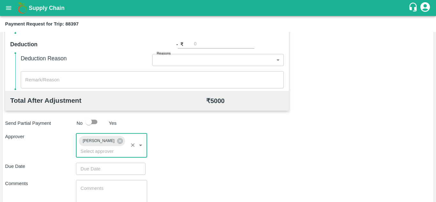
type input "DD/MM/YYYY hh:mm aa"
click at [95, 171] on input "DD/MM/YYYY hh:mm aa" at bounding box center [108, 169] width 65 height 12
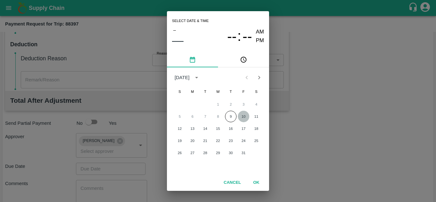
click at [243, 116] on button "10" at bounding box center [243, 116] width 11 height 11
type input "[DATE] 12:00 AM"
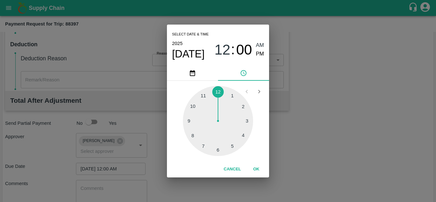
click at [260, 47] on span "AM" at bounding box center [260, 45] width 8 height 9
click at [256, 169] on button "OK" at bounding box center [256, 169] width 20 height 11
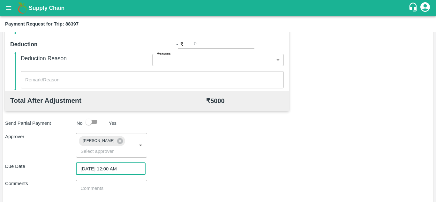
scroll to position [303, 0]
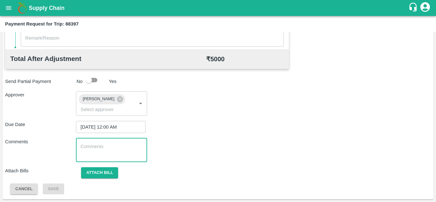
click at [105, 153] on textarea at bounding box center [111, 149] width 62 height 13
paste textarea "Transport Bill"
type textarea "Transport Bill"
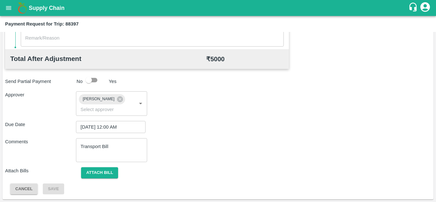
click at [242, 144] on div "Comments Transport Bill x ​" at bounding box center [218, 150] width 426 height 24
click at [109, 172] on button "Attach bill" at bounding box center [99, 172] width 37 height 11
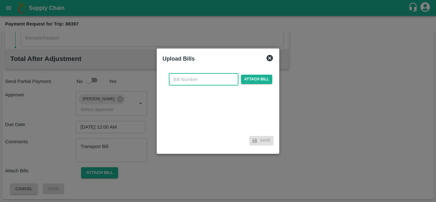
click at [178, 79] on input "text" at bounding box center [204, 79] width 70 height 12
type input "962"
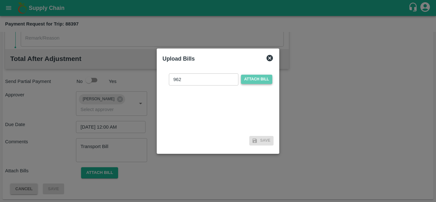
click at [253, 79] on span "Attach bill" at bounding box center [256, 79] width 31 height 9
click at [0, 0] on input "Attach bill" at bounding box center [0, 0] width 0 height 0
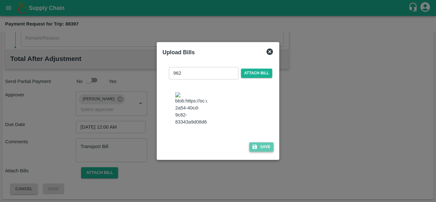
click at [266, 148] on button "Save" at bounding box center [261, 146] width 24 height 9
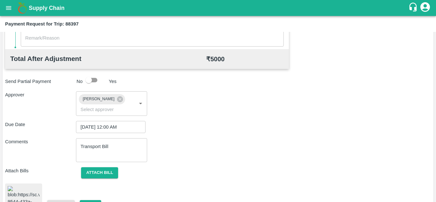
scroll to position [344, 0]
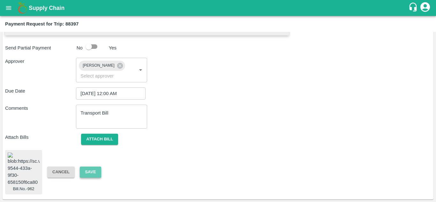
click at [92, 168] on button "Save" at bounding box center [90, 172] width 21 height 11
